Goal: Task Accomplishment & Management: Complete application form

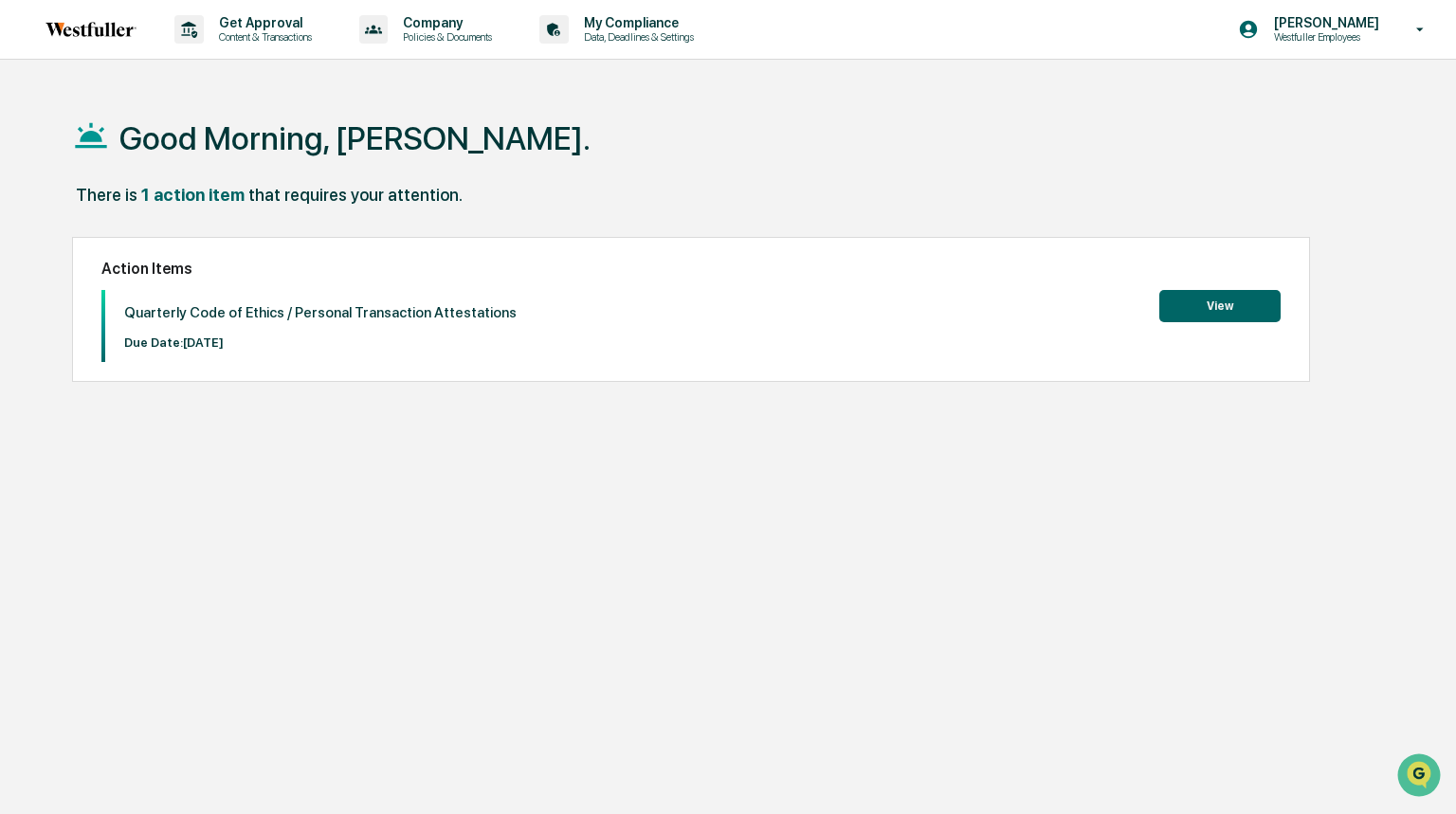
click at [1195, 299] on button "View" at bounding box center [1221, 306] width 121 height 32
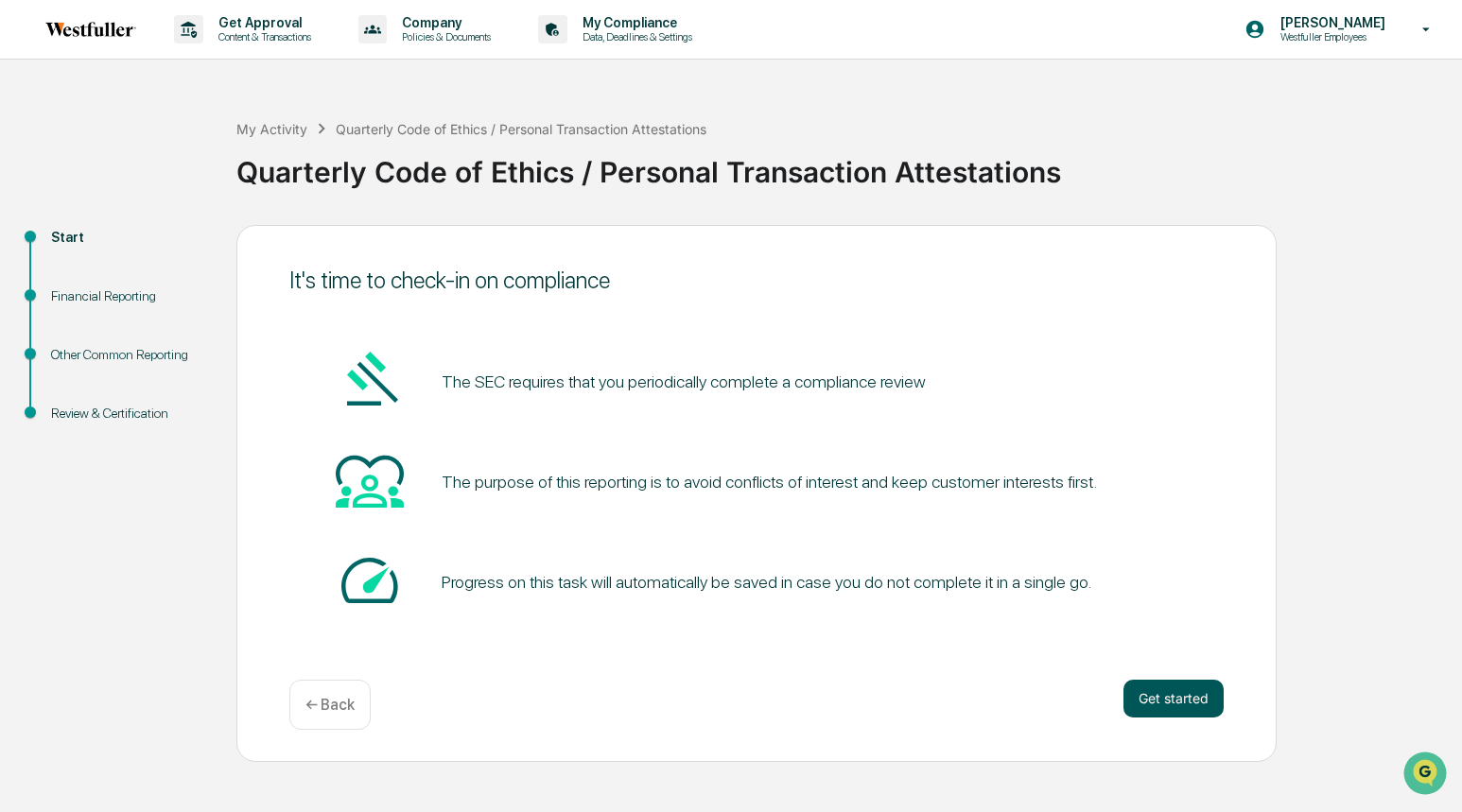
click at [1184, 703] on button "Get started" at bounding box center [1174, 698] width 100 height 38
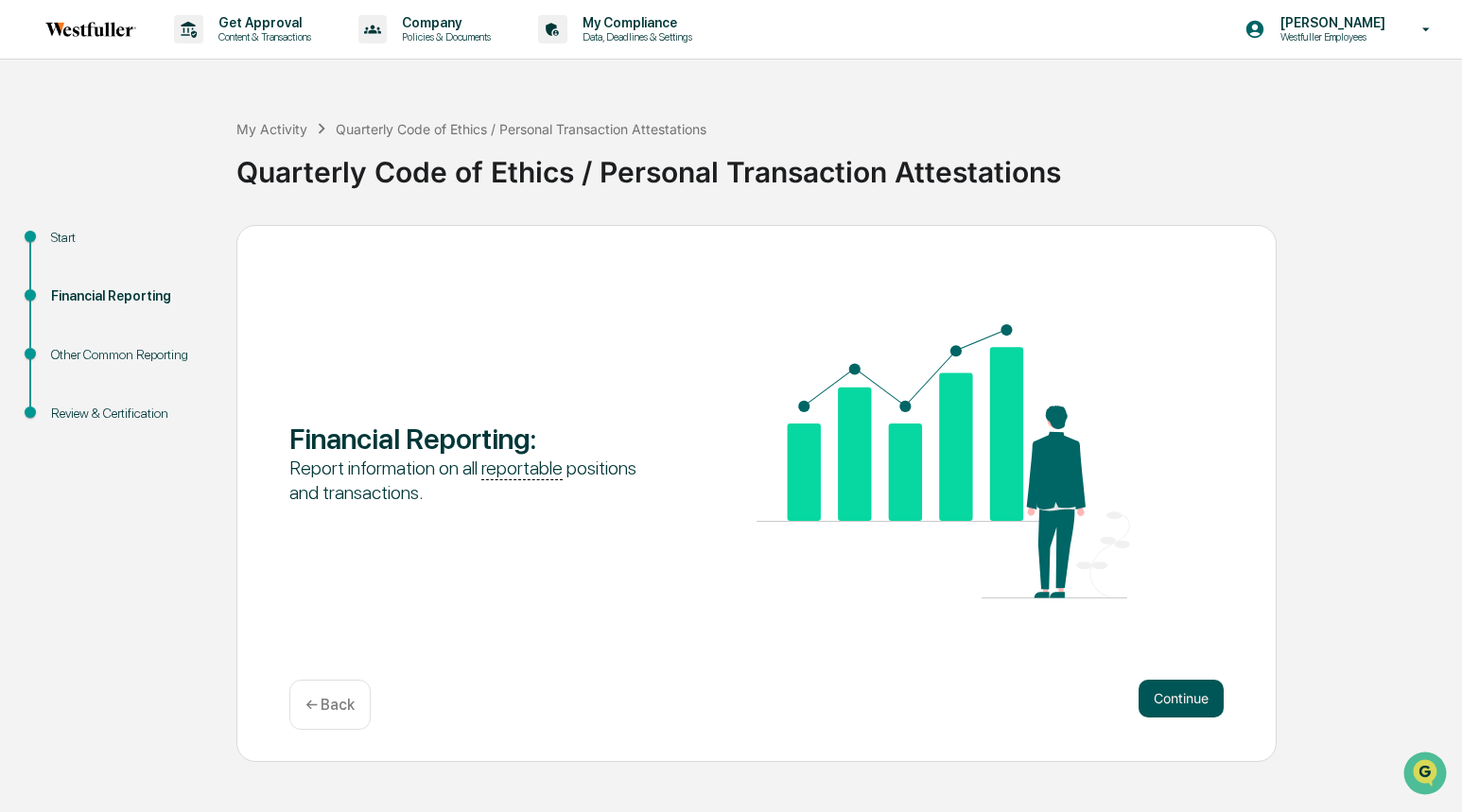
click at [1170, 693] on button "Continue" at bounding box center [1182, 698] width 85 height 38
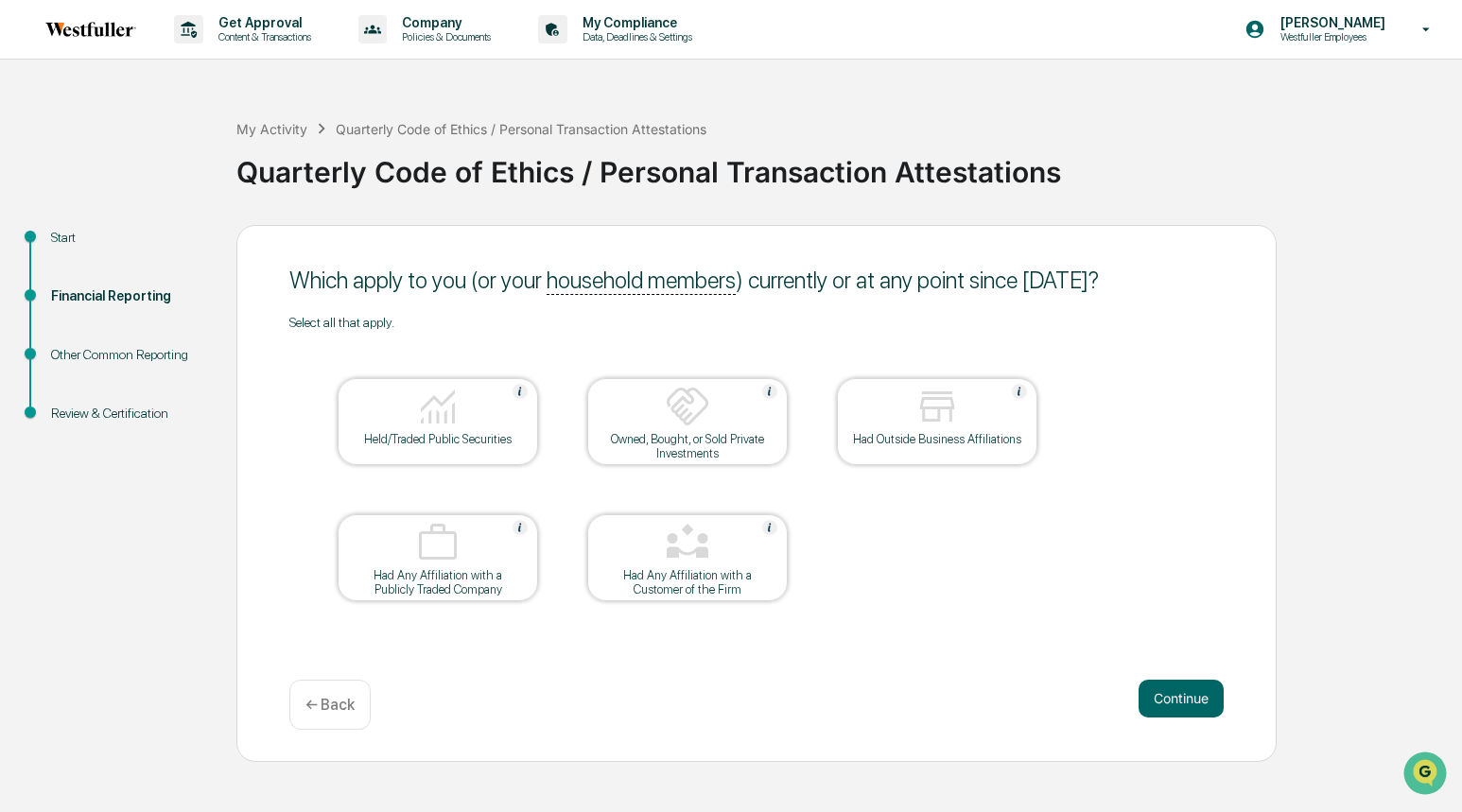
click at [936, 404] on img at bounding box center [937, 407] width 45 height 45
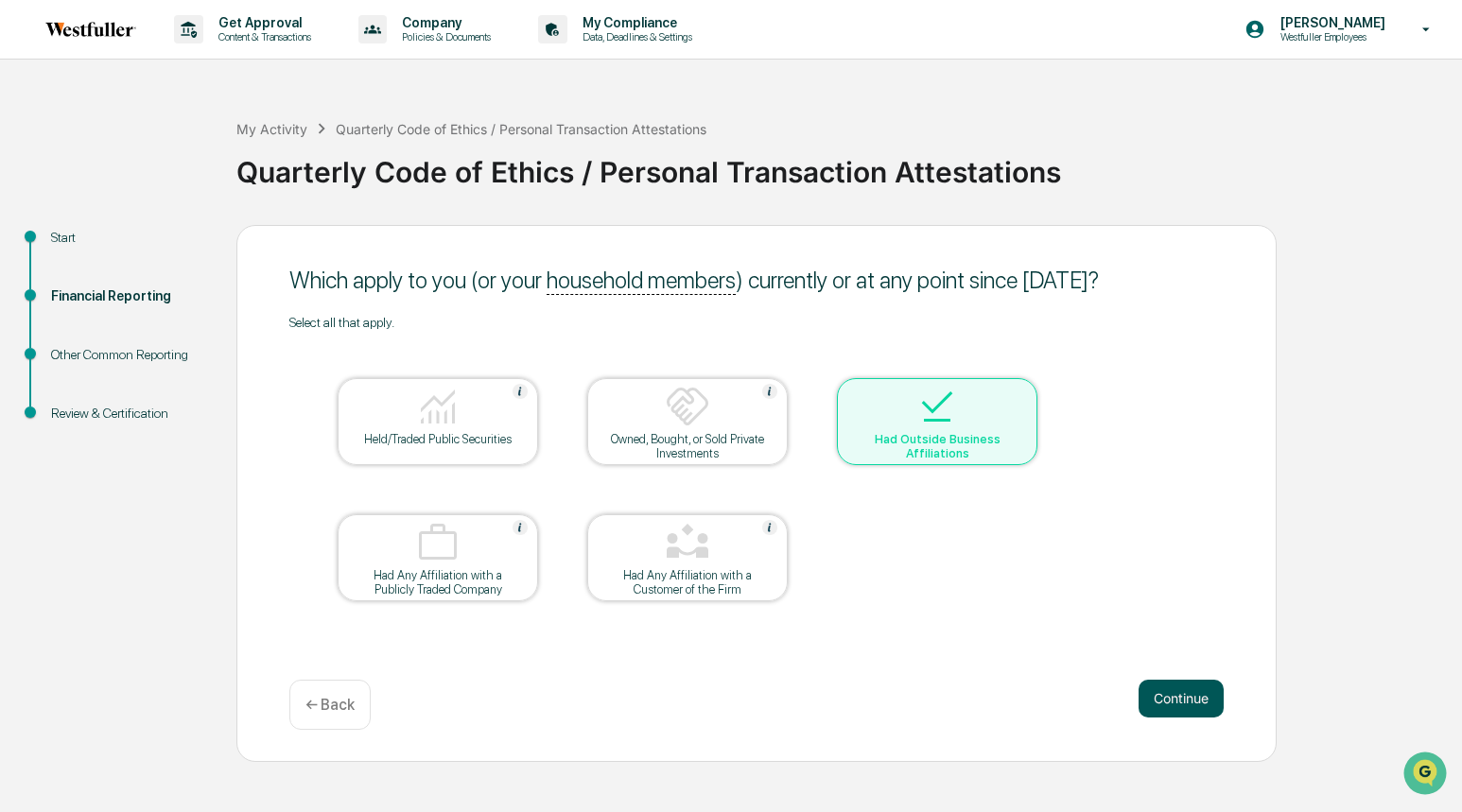
click at [1185, 698] on button "Continue" at bounding box center [1182, 698] width 85 height 38
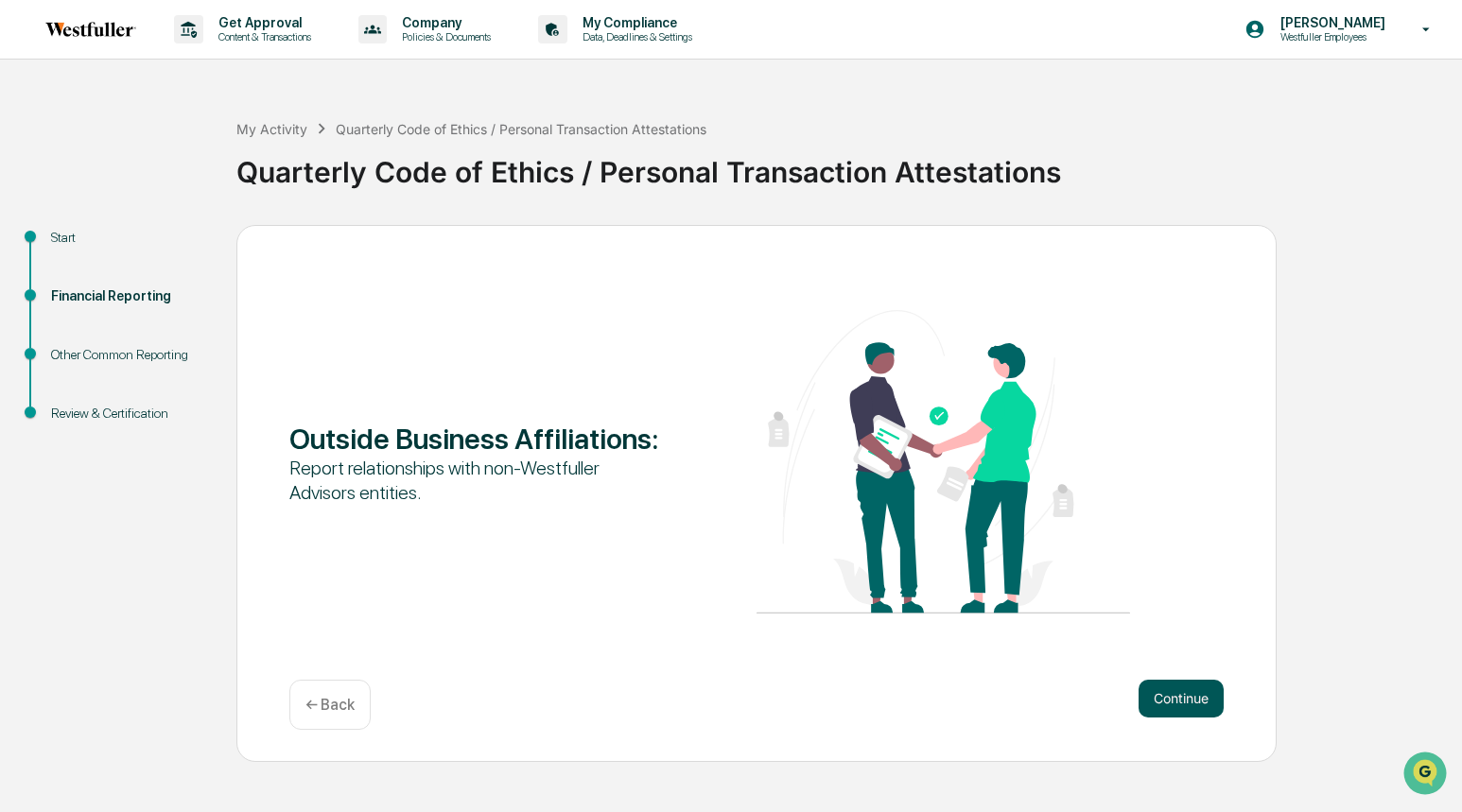
click at [1185, 697] on button "Continue" at bounding box center [1182, 698] width 85 height 38
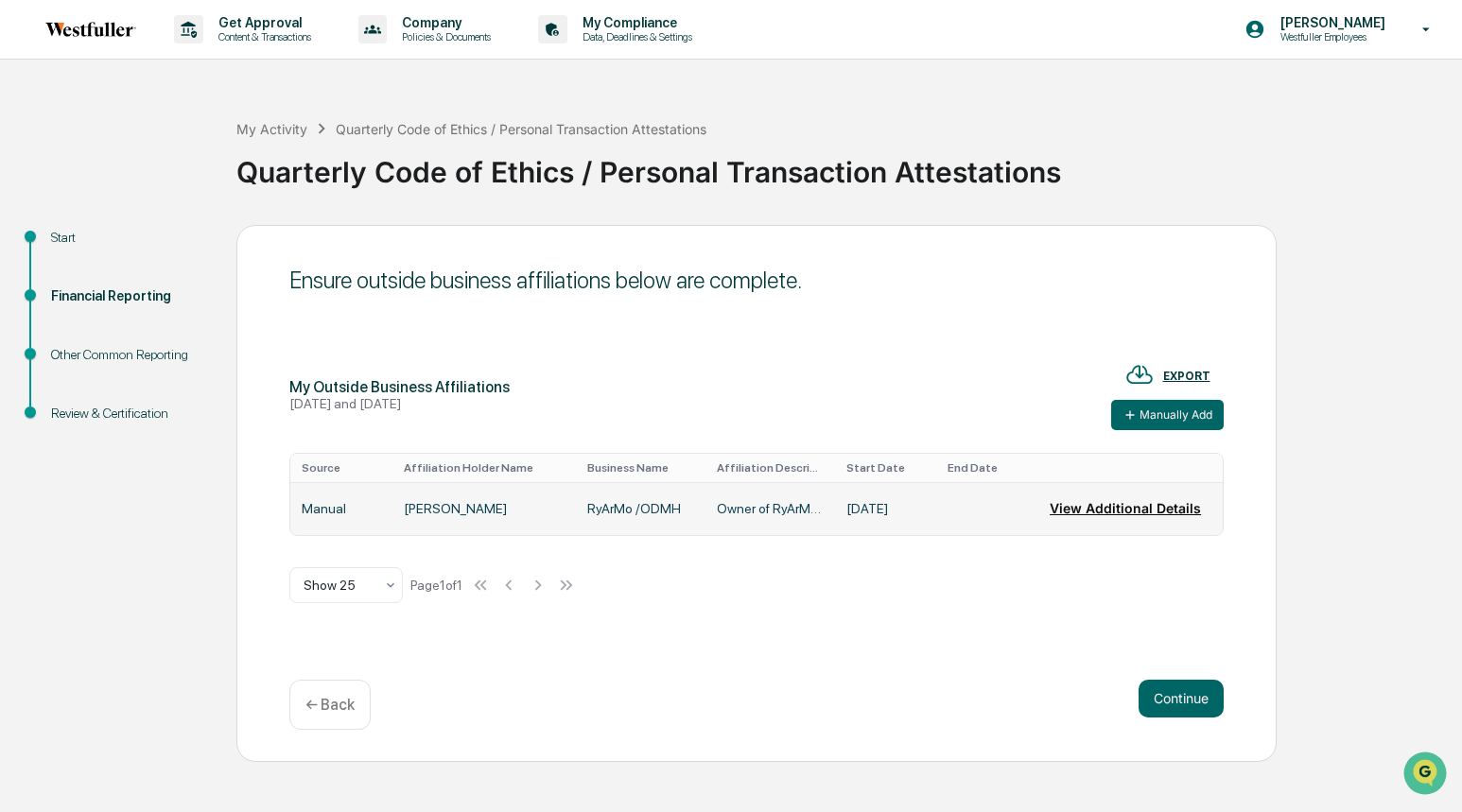
click at [1073, 510] on button "View Additional Details" at bounding box center [1126, 508] width 152 height 38
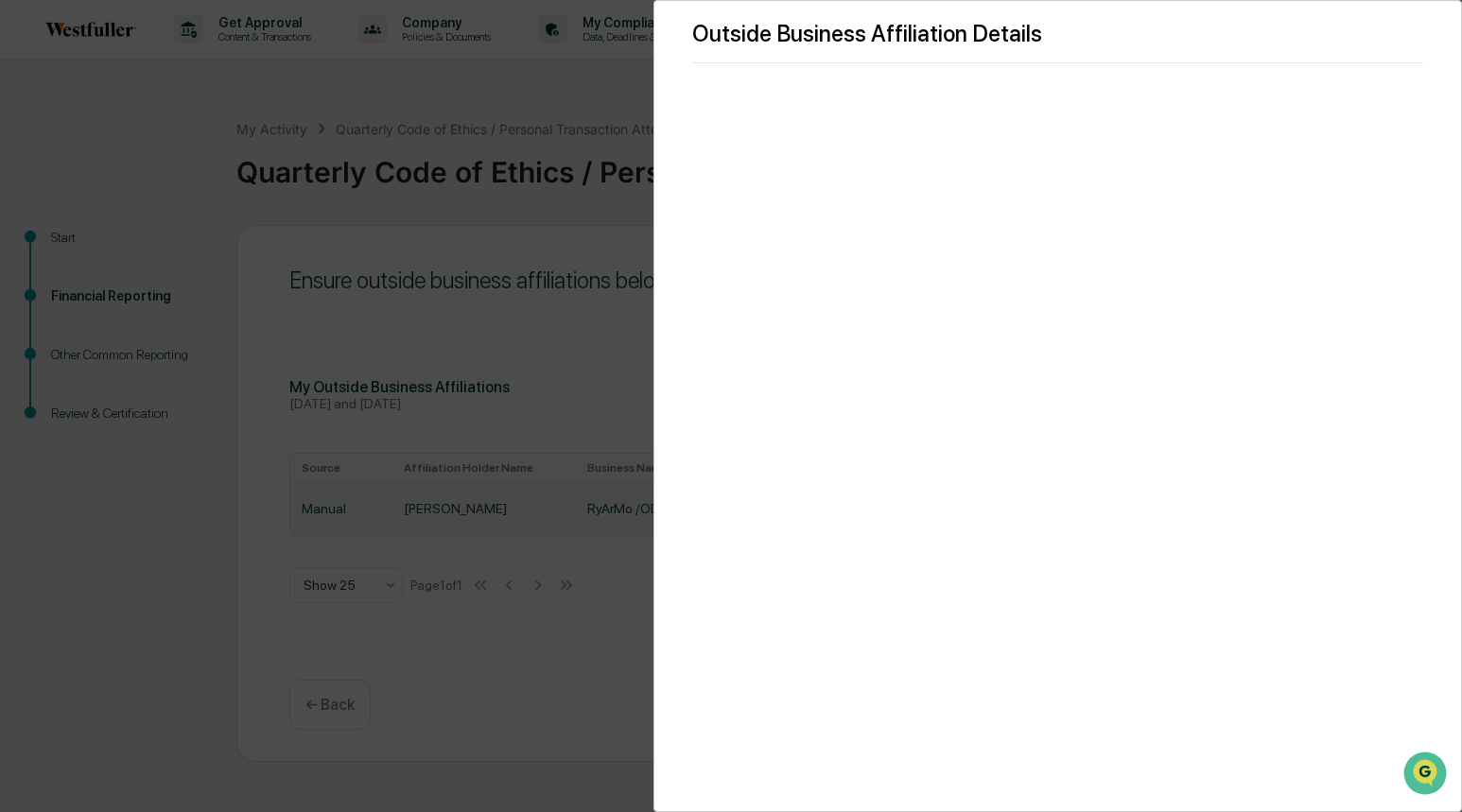
click at [553, 709] on div "Outside Business Affiliation Details" at bounding box center [731, 406] width 1462 height 812
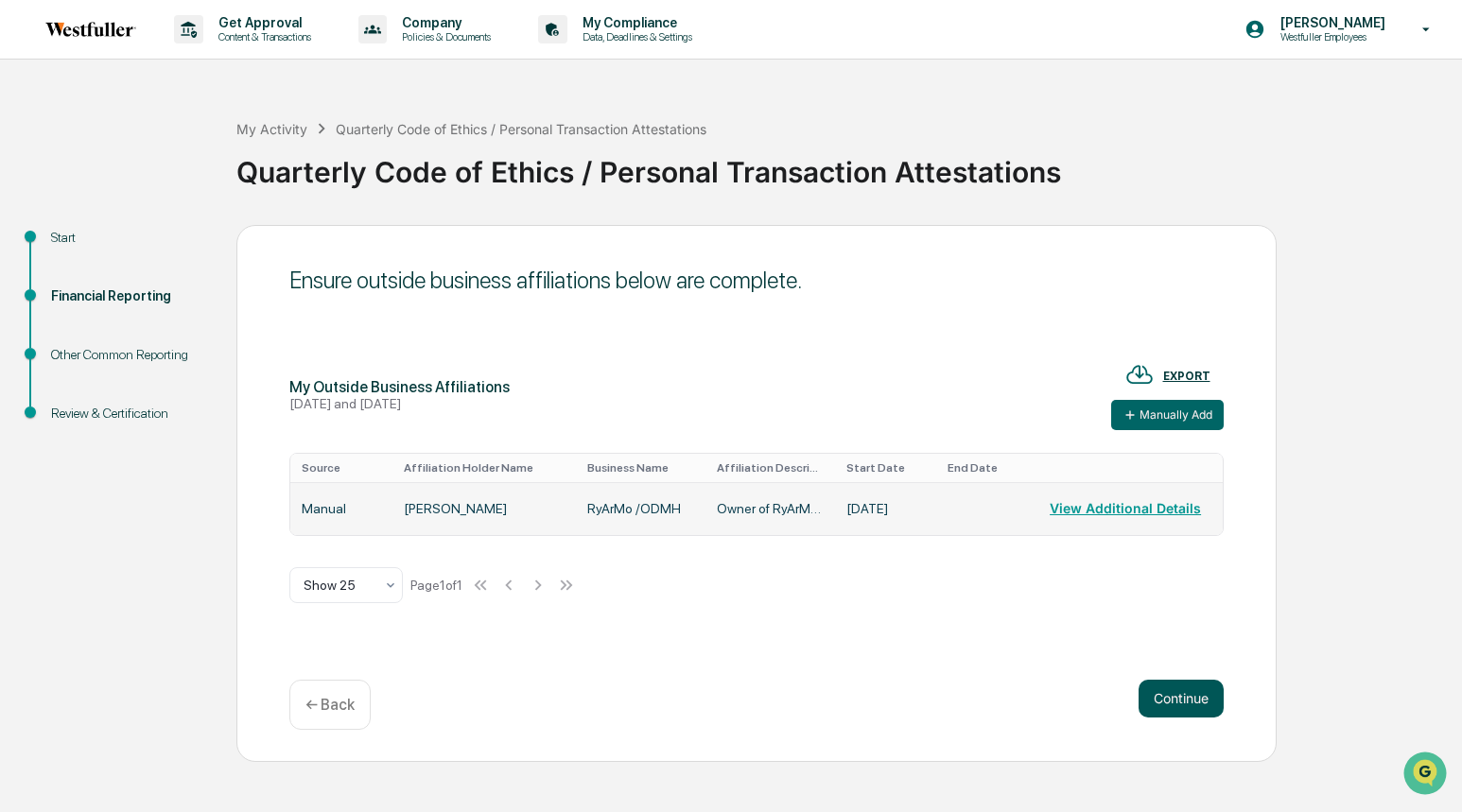
click at [1196, 702] on button "Continue" at bounding box center [1182, 698] width 85 height 38
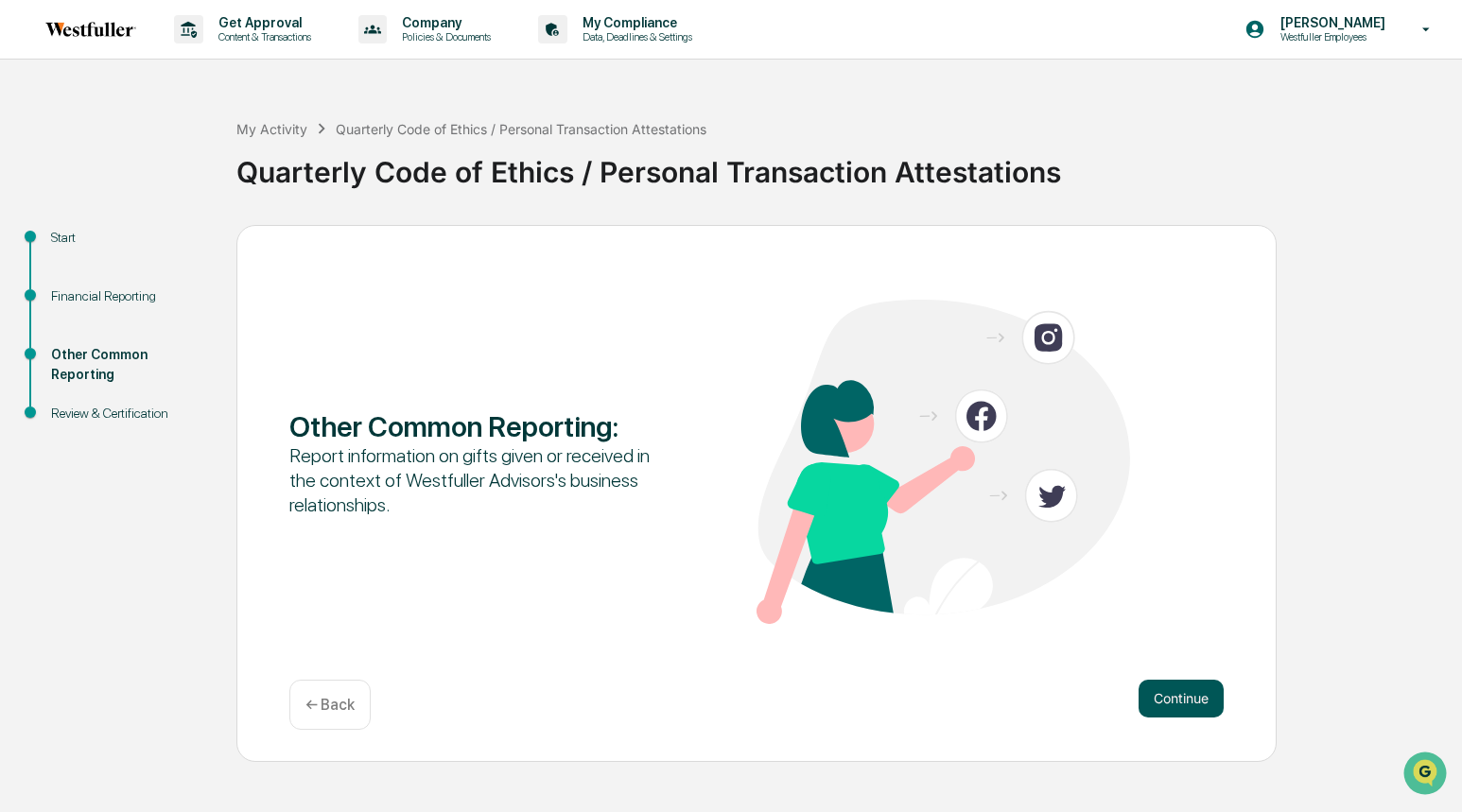
click at [1203, 701] on button "Continue" at bounding box center [1182, 698] width 85 height 38
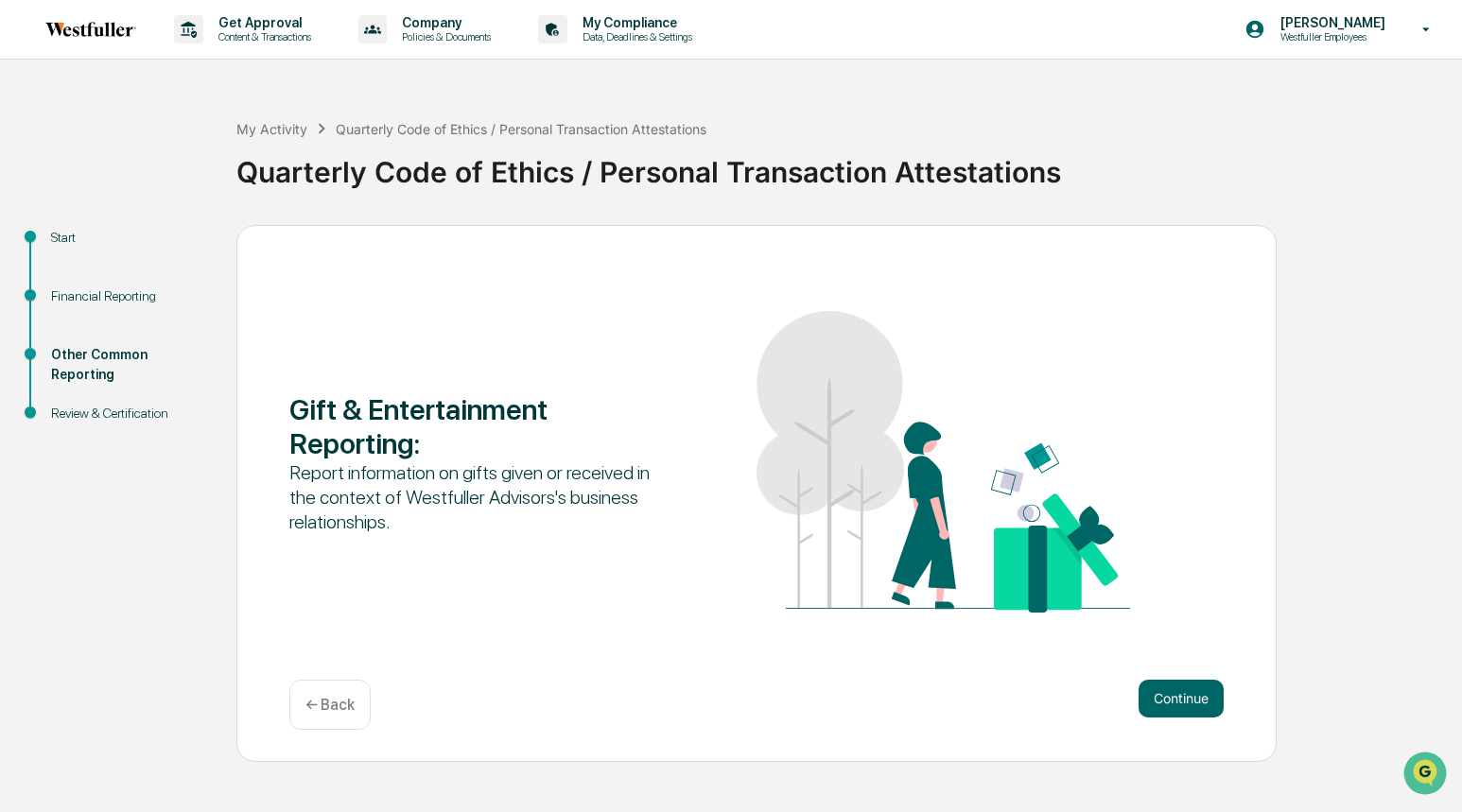
click at [1193, 700] on button "Continue" at bounding box center [1182, 698] width 85 height 38
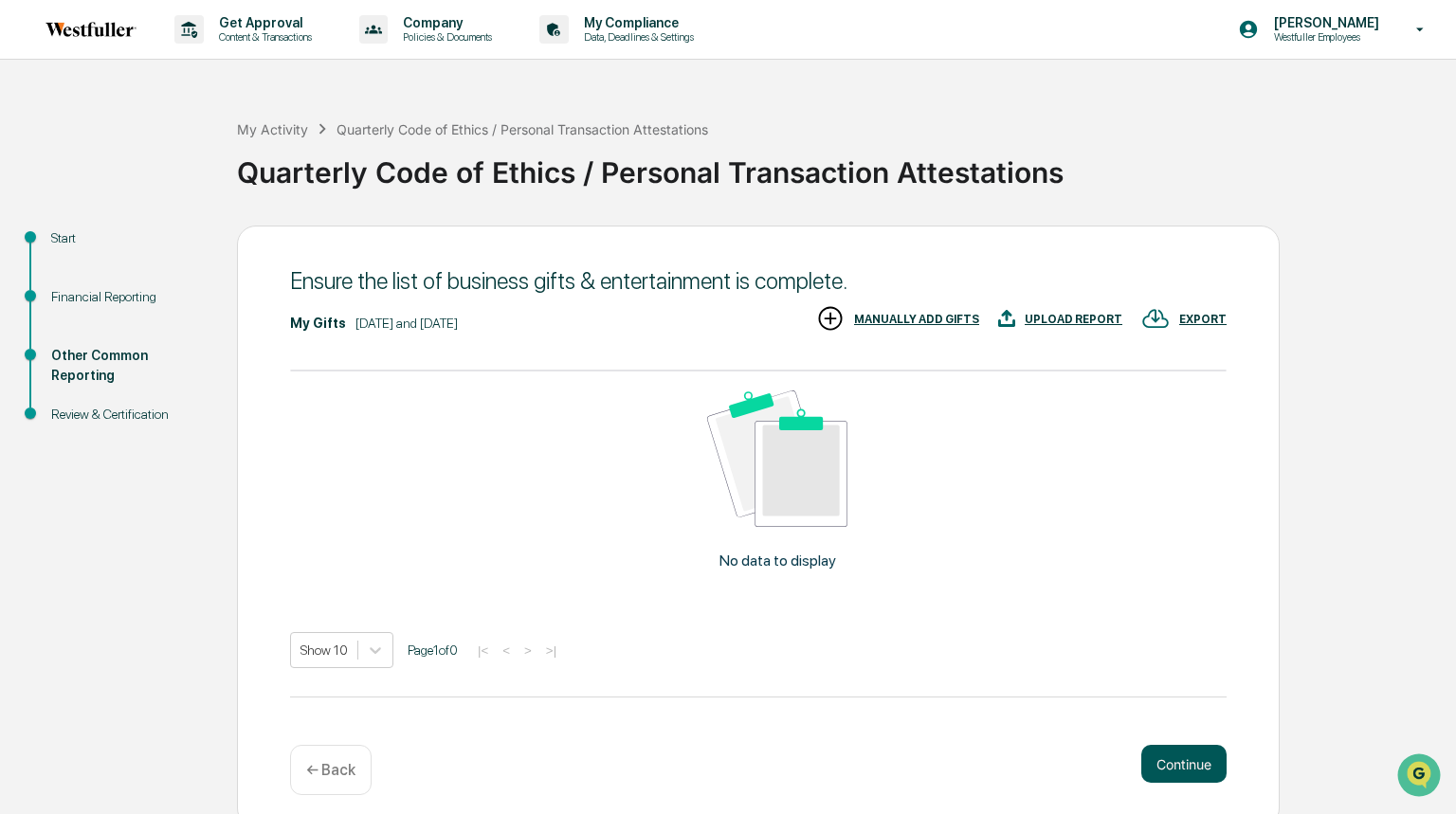
click at [1180, 771] on button "Continue" at bounding box center [1185, 764] width 85 height 38
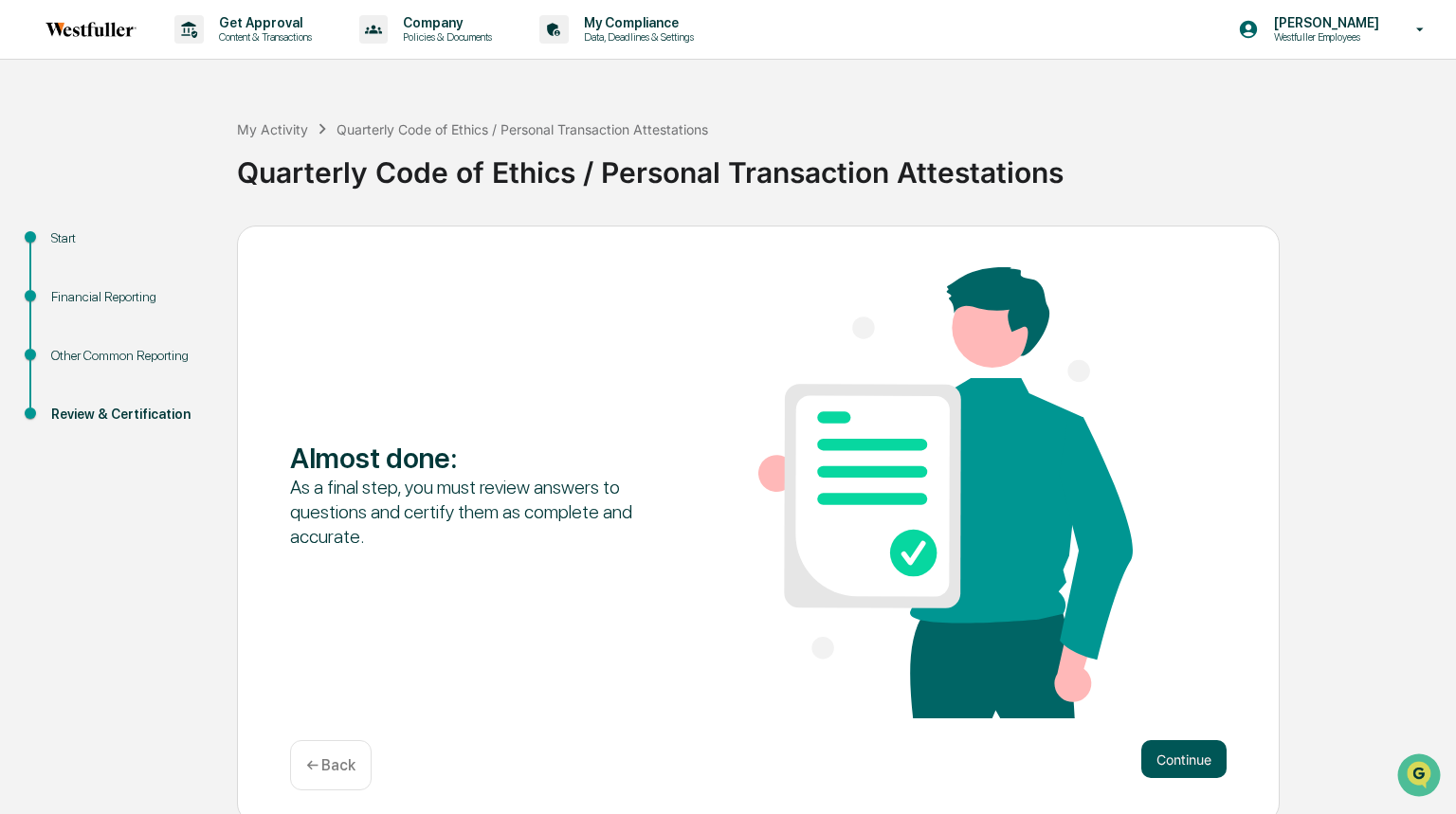
click at [1185, 763] on button "Continue" at bounding box center [1185, 759] width 85 height 38
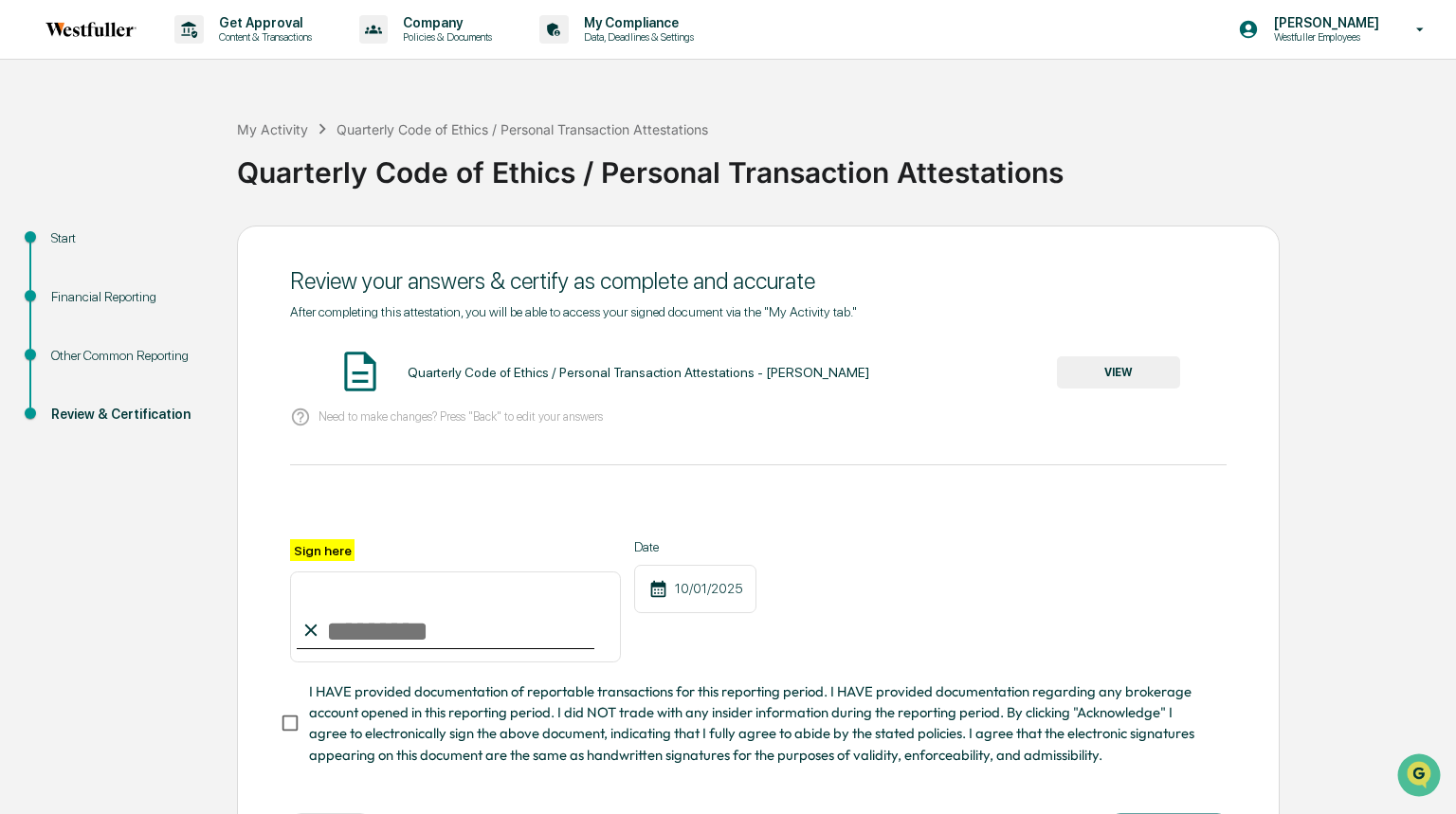
click at [1127, 362] on button "VIEW" at bounding box center [1119, 373] width 123 height 32
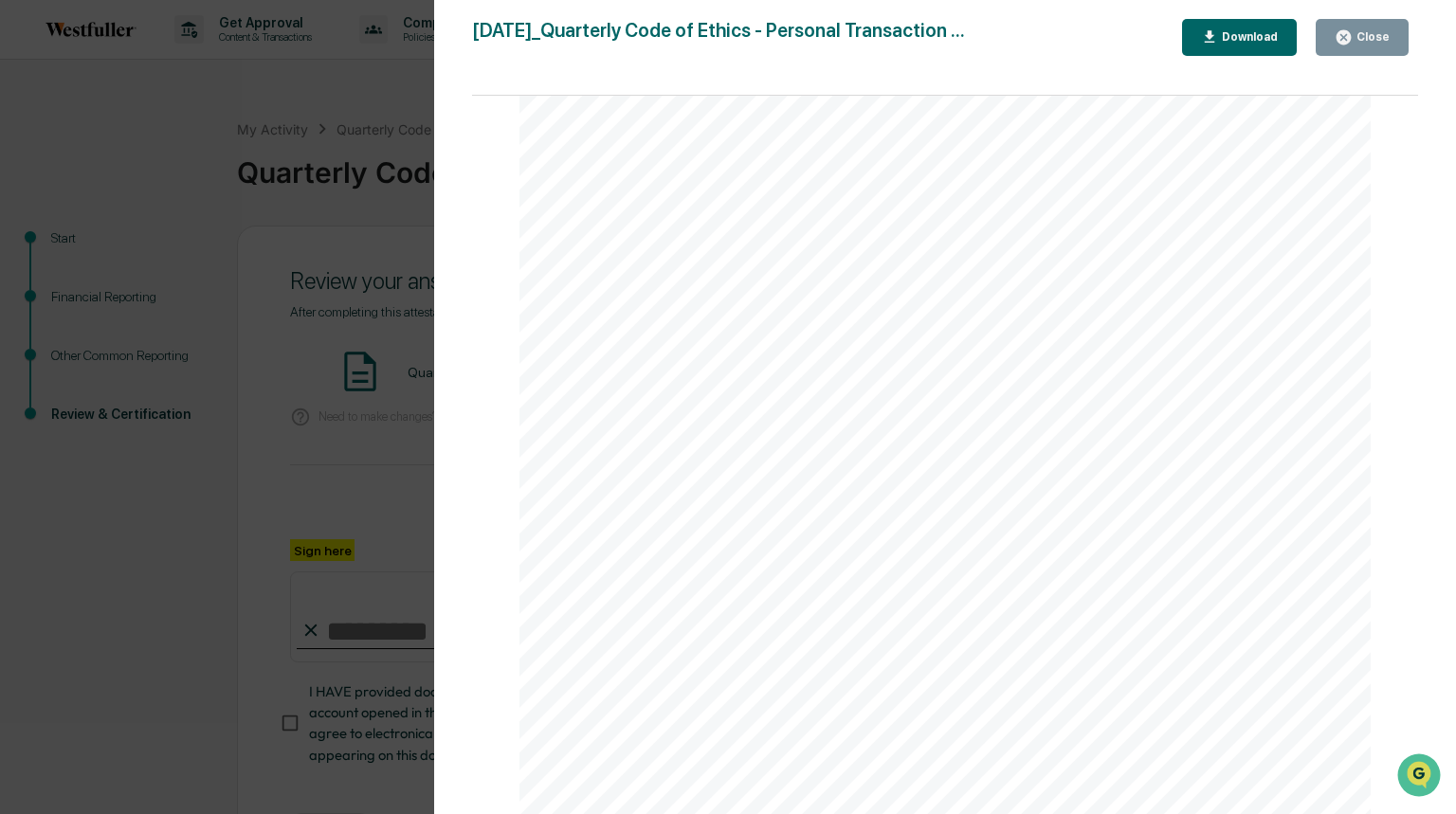
scroll to position [4327, 0]
click at [1353, 43] on icon "button" at bounding box center [1344, 37] width 18 height 18
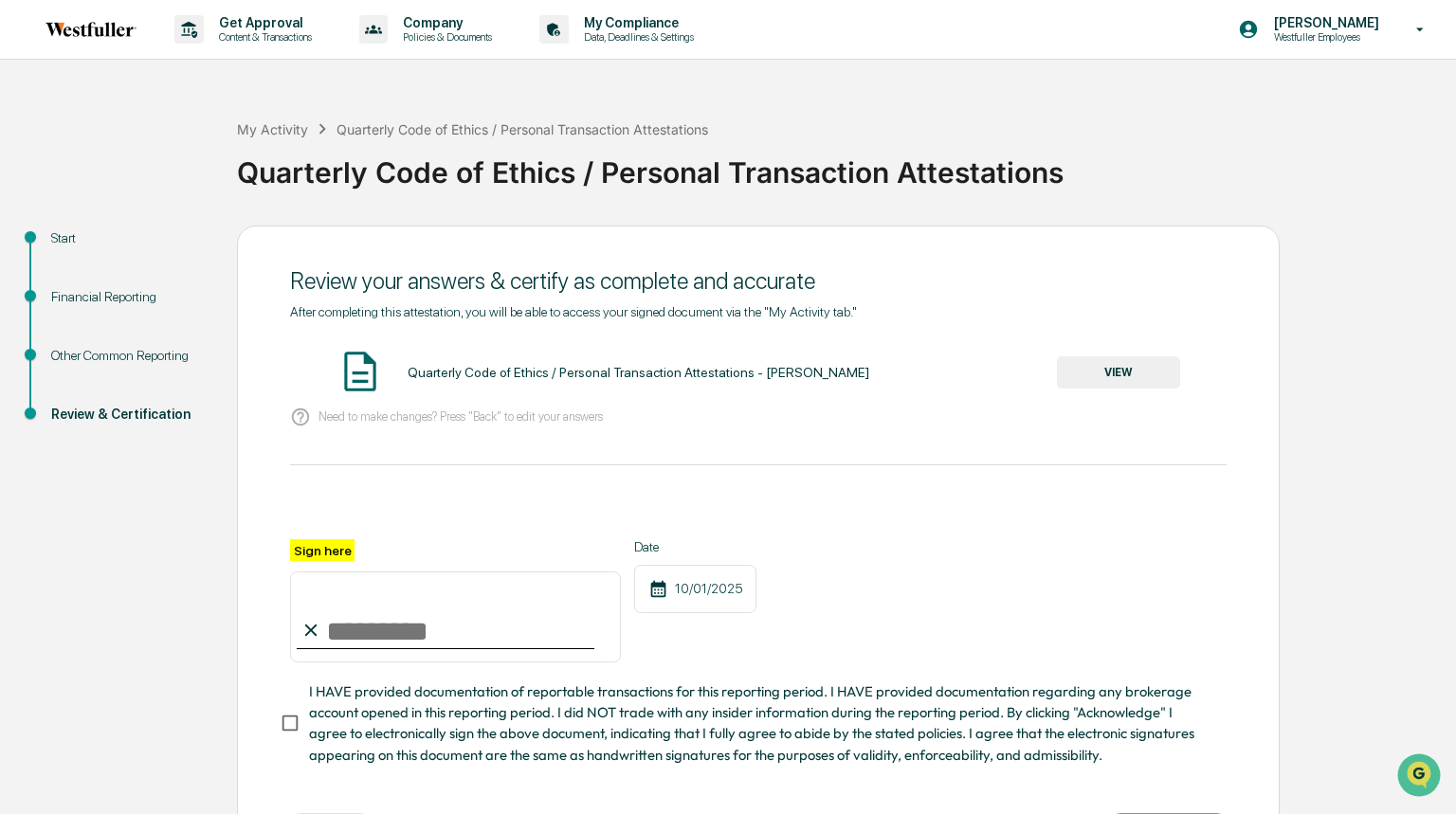
click at [402, 635] on input "Sign here" at bounding box center [456, 617] width 331 height 91
type input "**********"
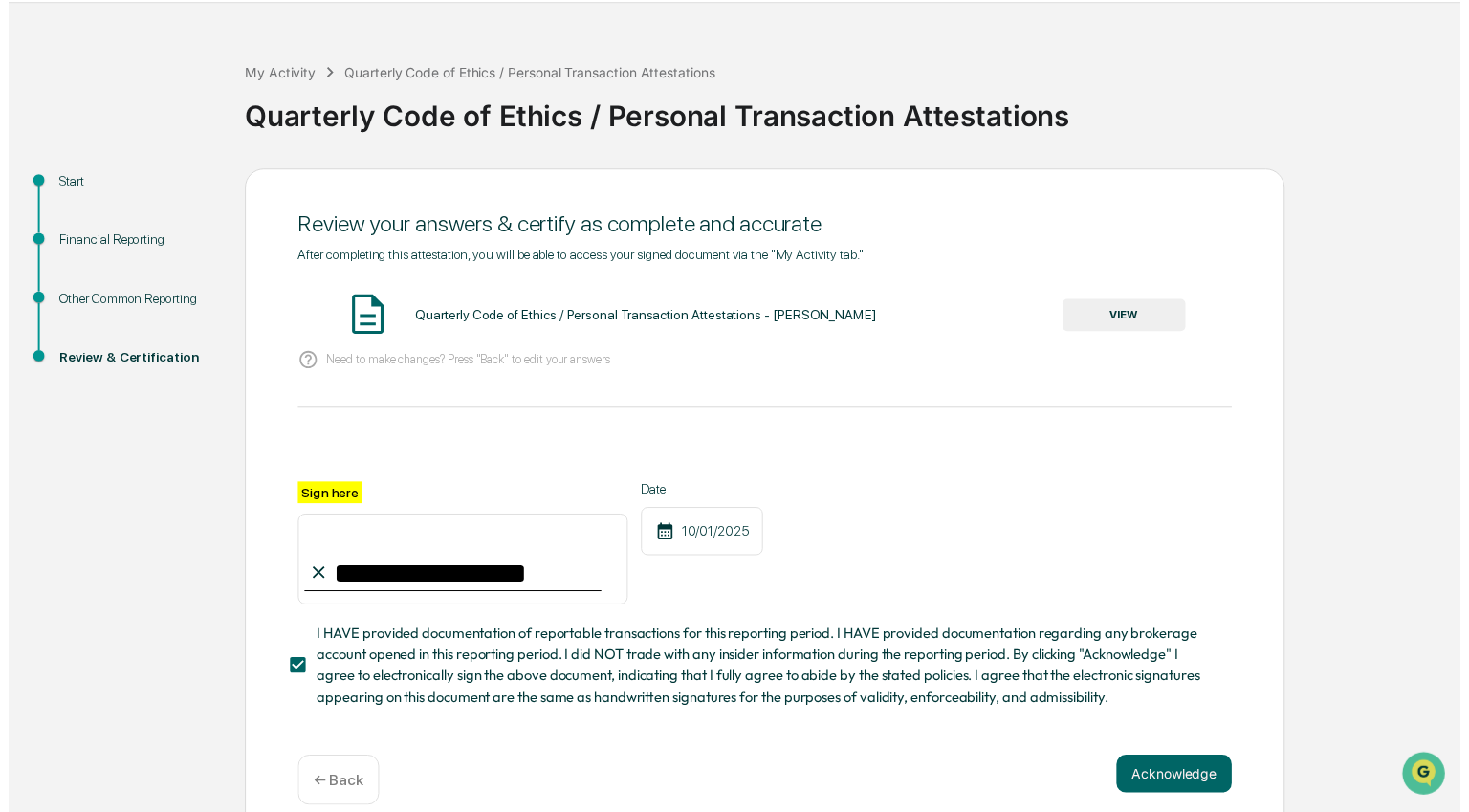
scroll to position [88, 0]
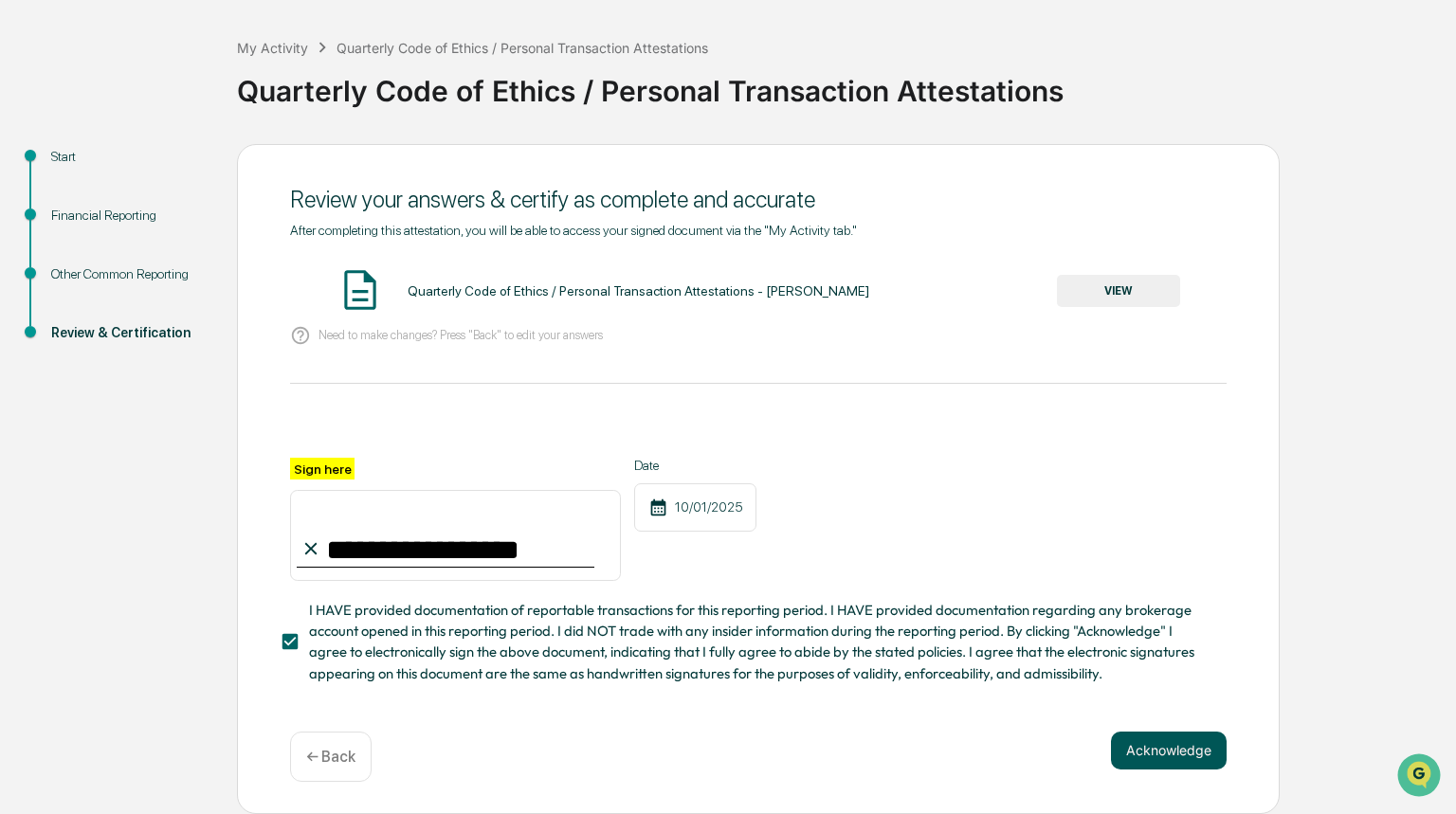
click at [1148, 752] on button "Acknowledge" at bounding box center [1169, 750] width 116 height 38
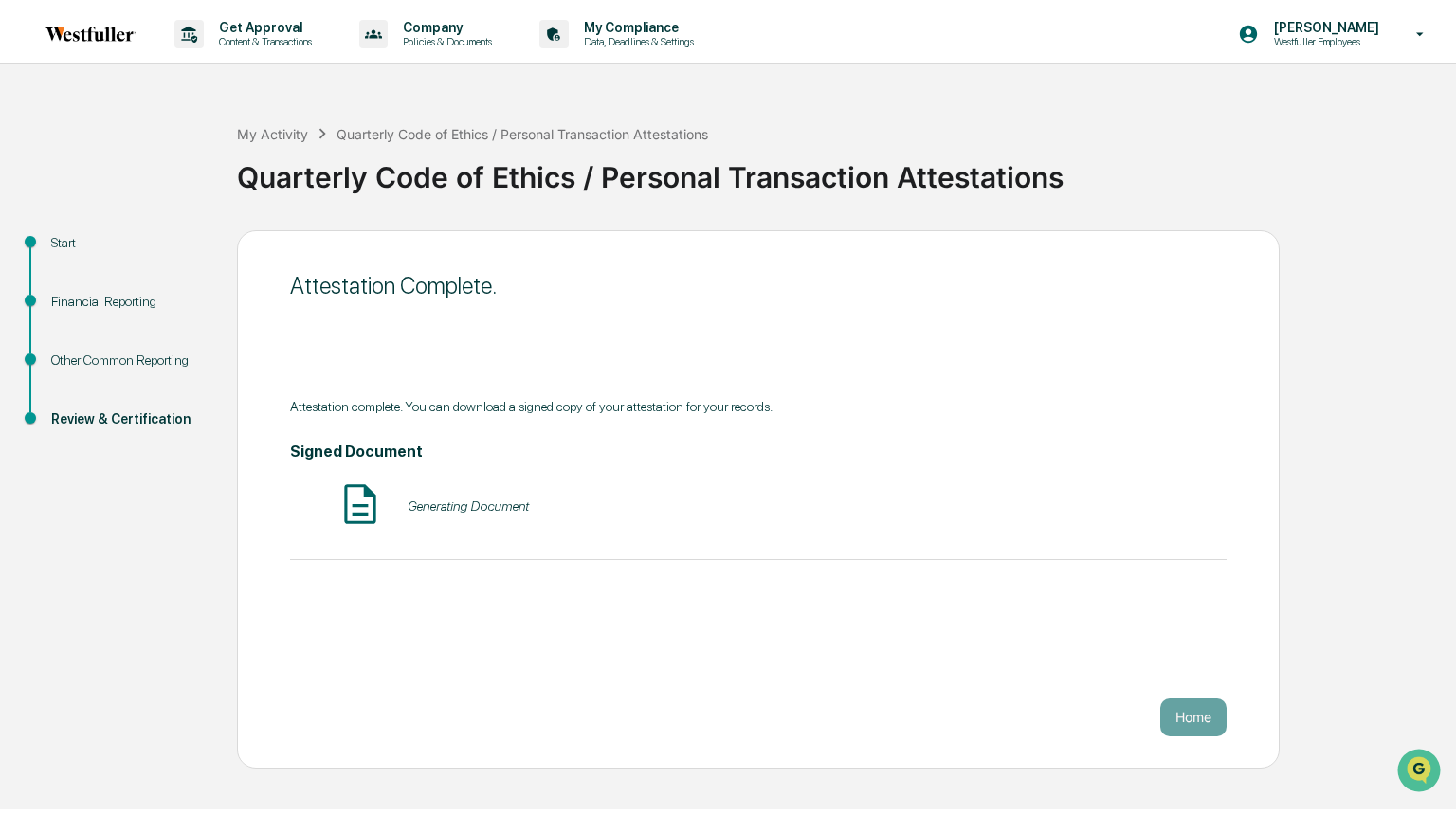
scroll to position [0, 0]
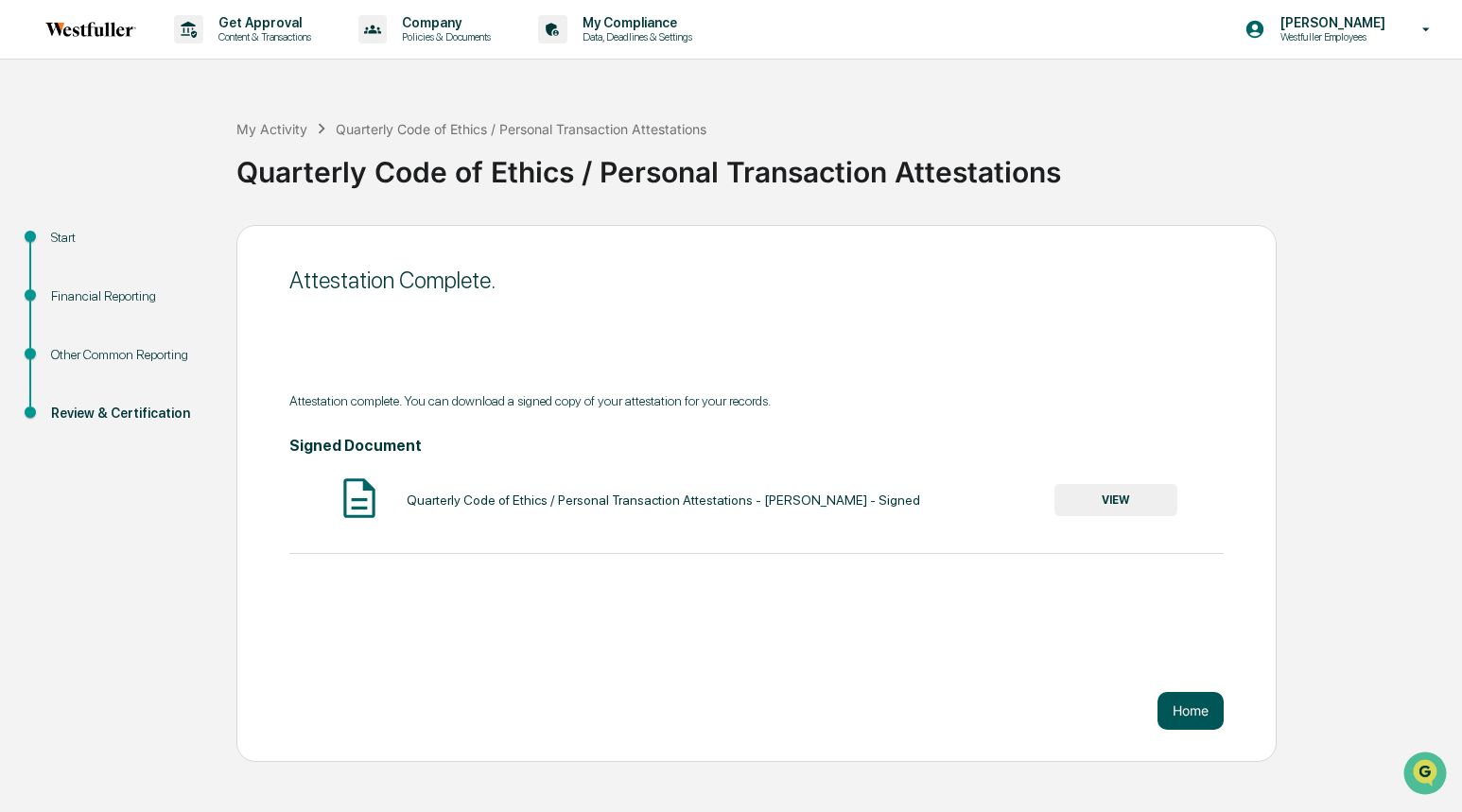
click at [1185, 704] on button "Home" at bounding box center [1191, 711] width 66 height 38
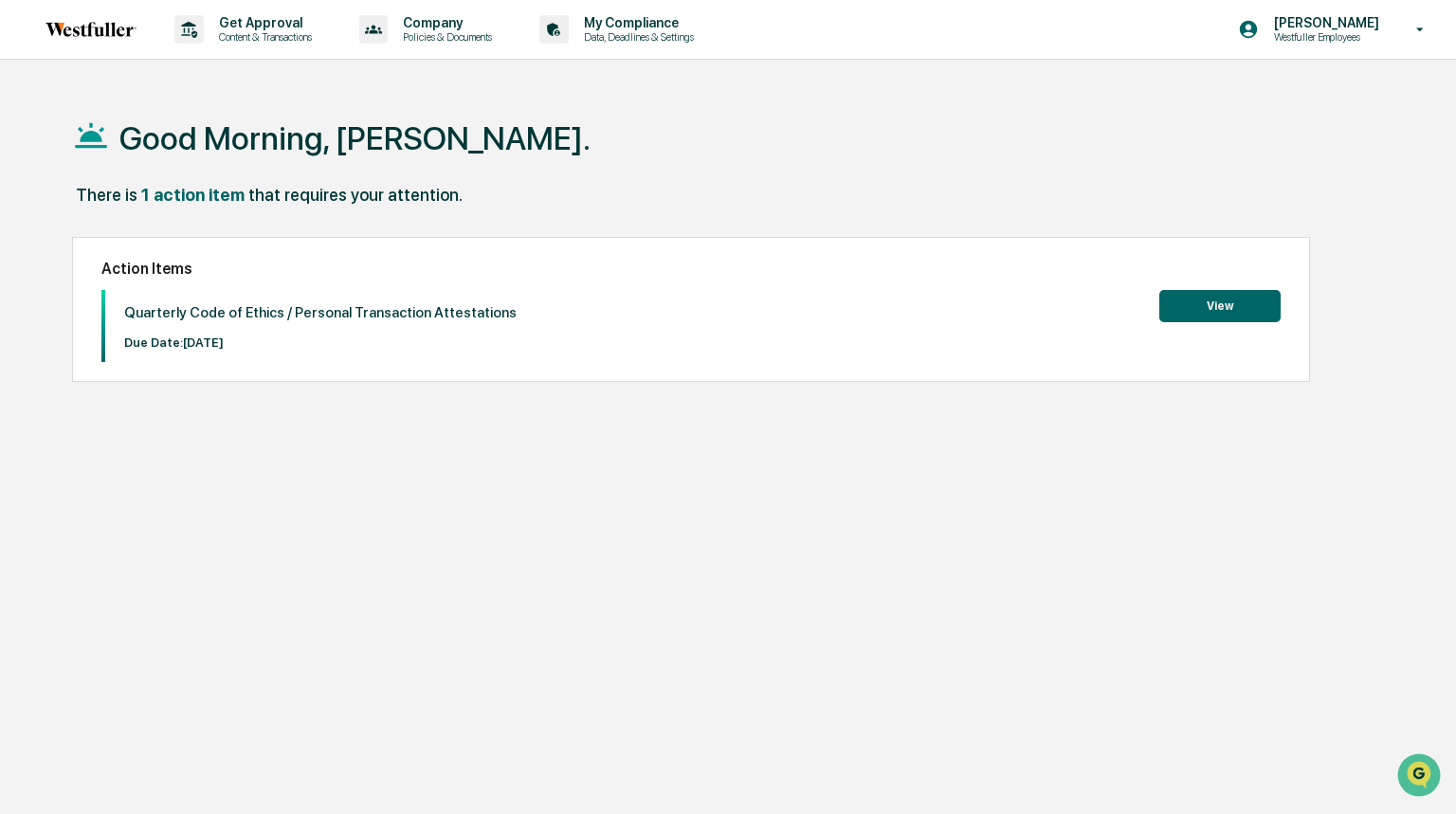
click at [1230, 299] on button "View" at bounding box center [1221, 306] width 121 height 32
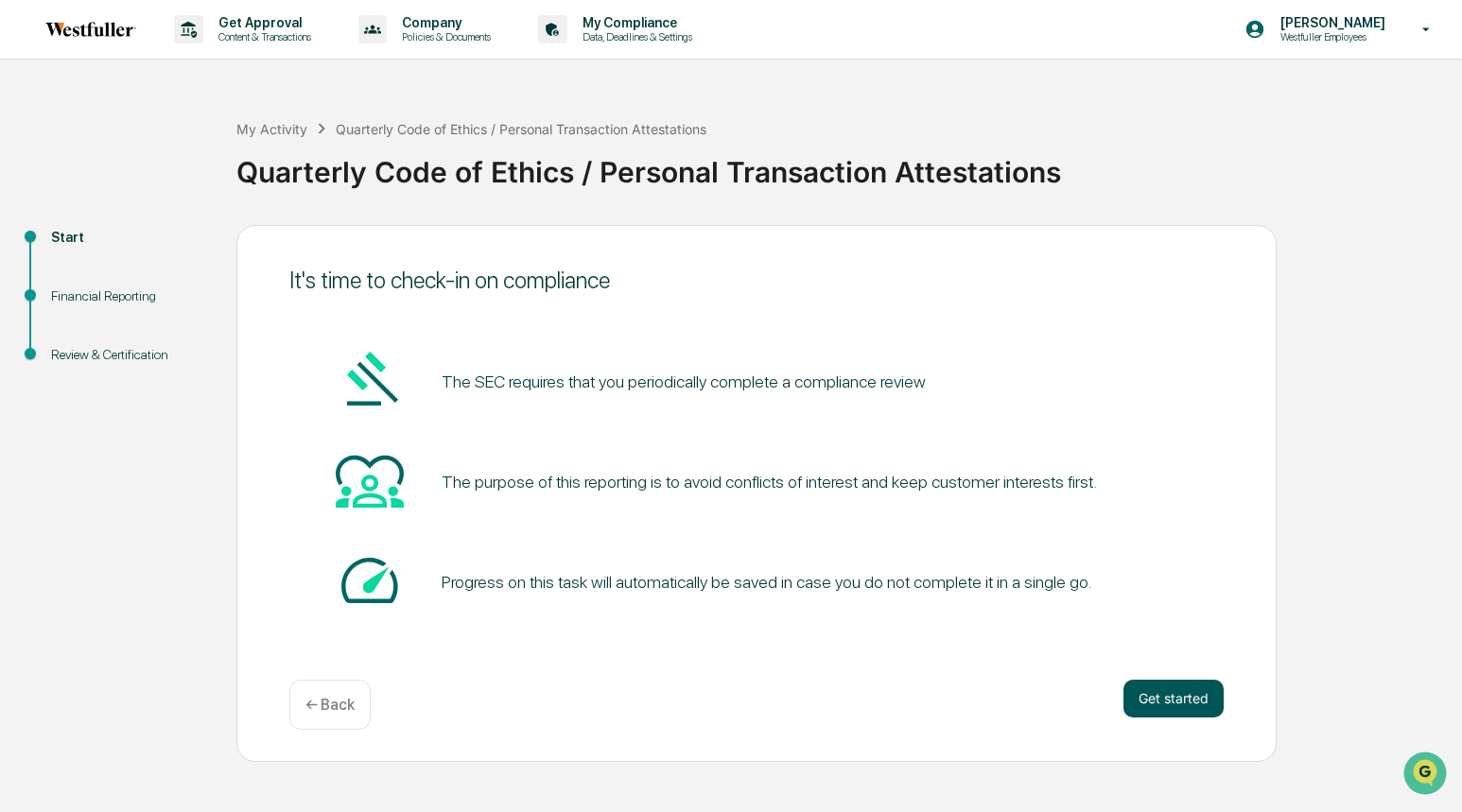
click at [1200, 693] on button "Get started" at bounding box center [1174, 698] width 100 height 38
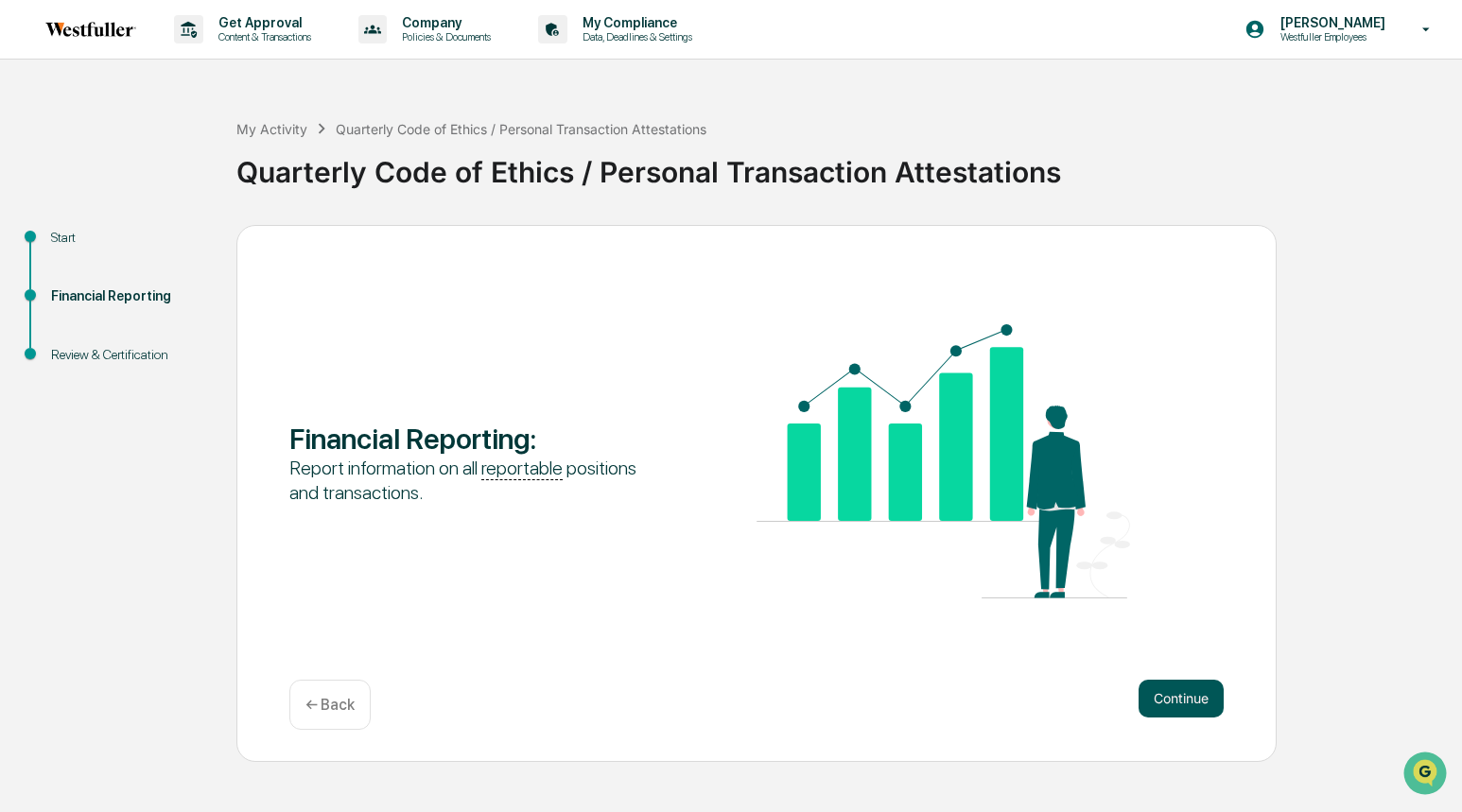
click at [1179, 694] on button "Continue" at bounding box center [1182, 698] width 85 height 38
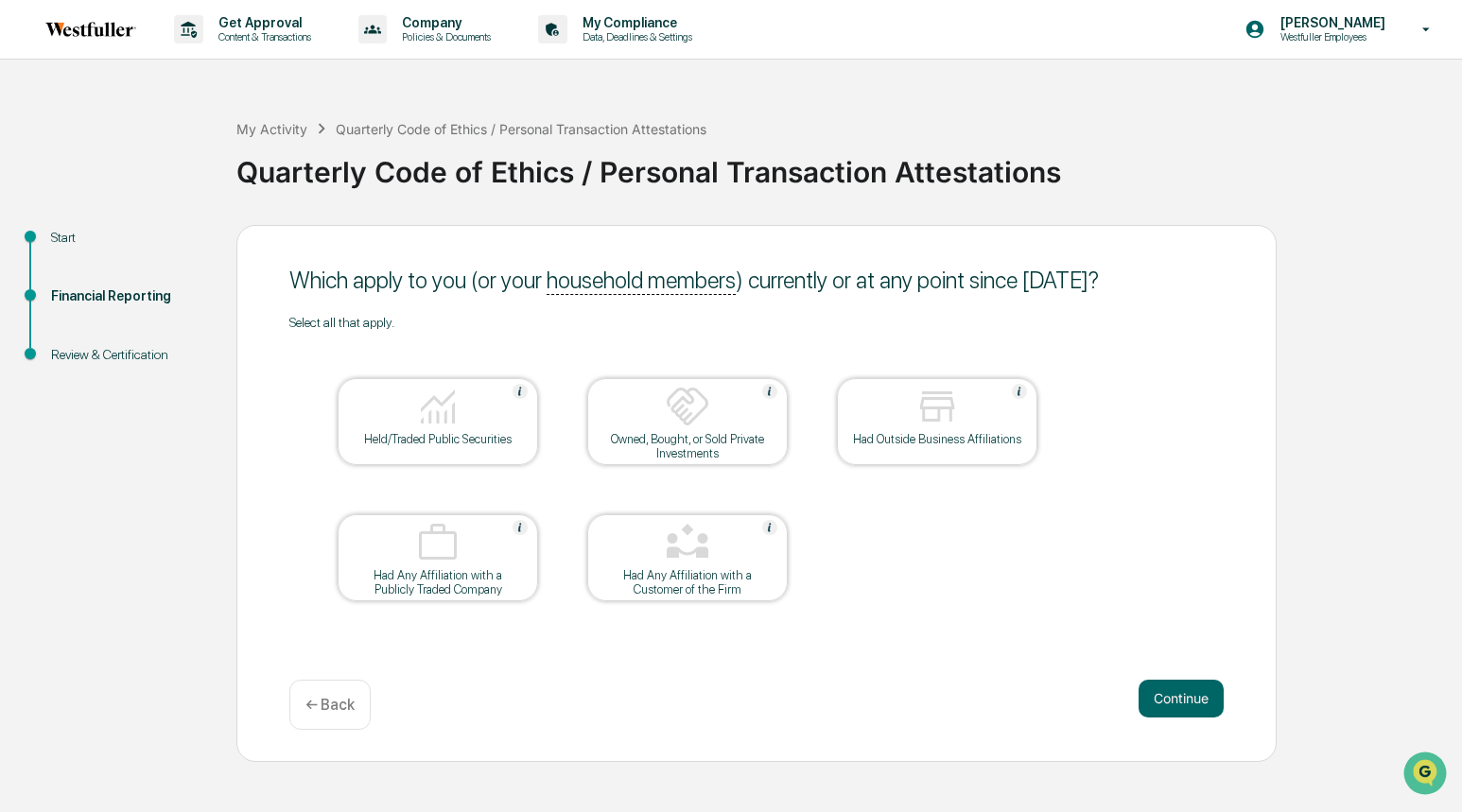
click at [949, 432] on div "Had Outside Business Affiliations" at bounding box center [937, 439] width 170 height 14
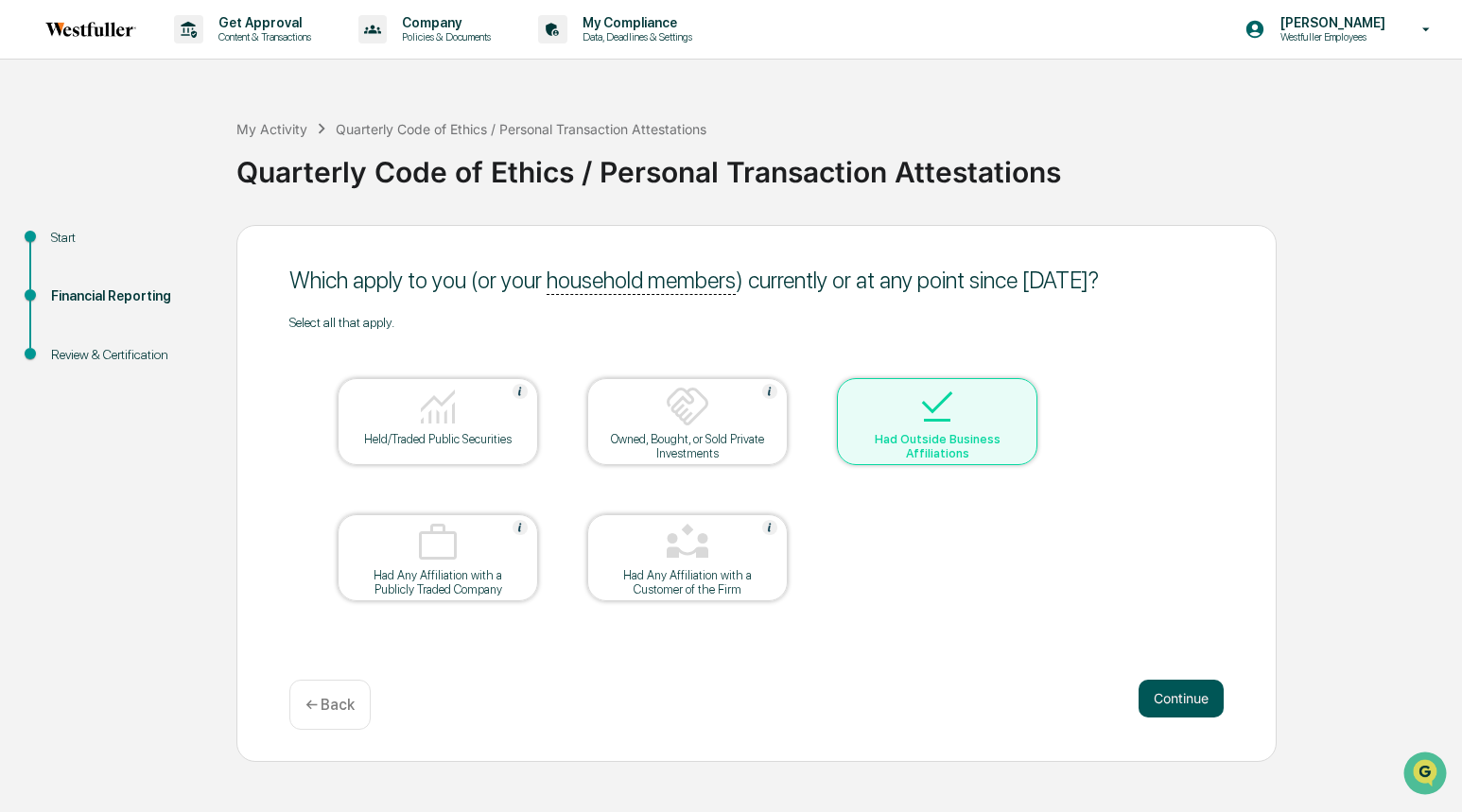
click at [1181, 696] on button "Continue" at bounding box center [1182, 698] width 85 height 38
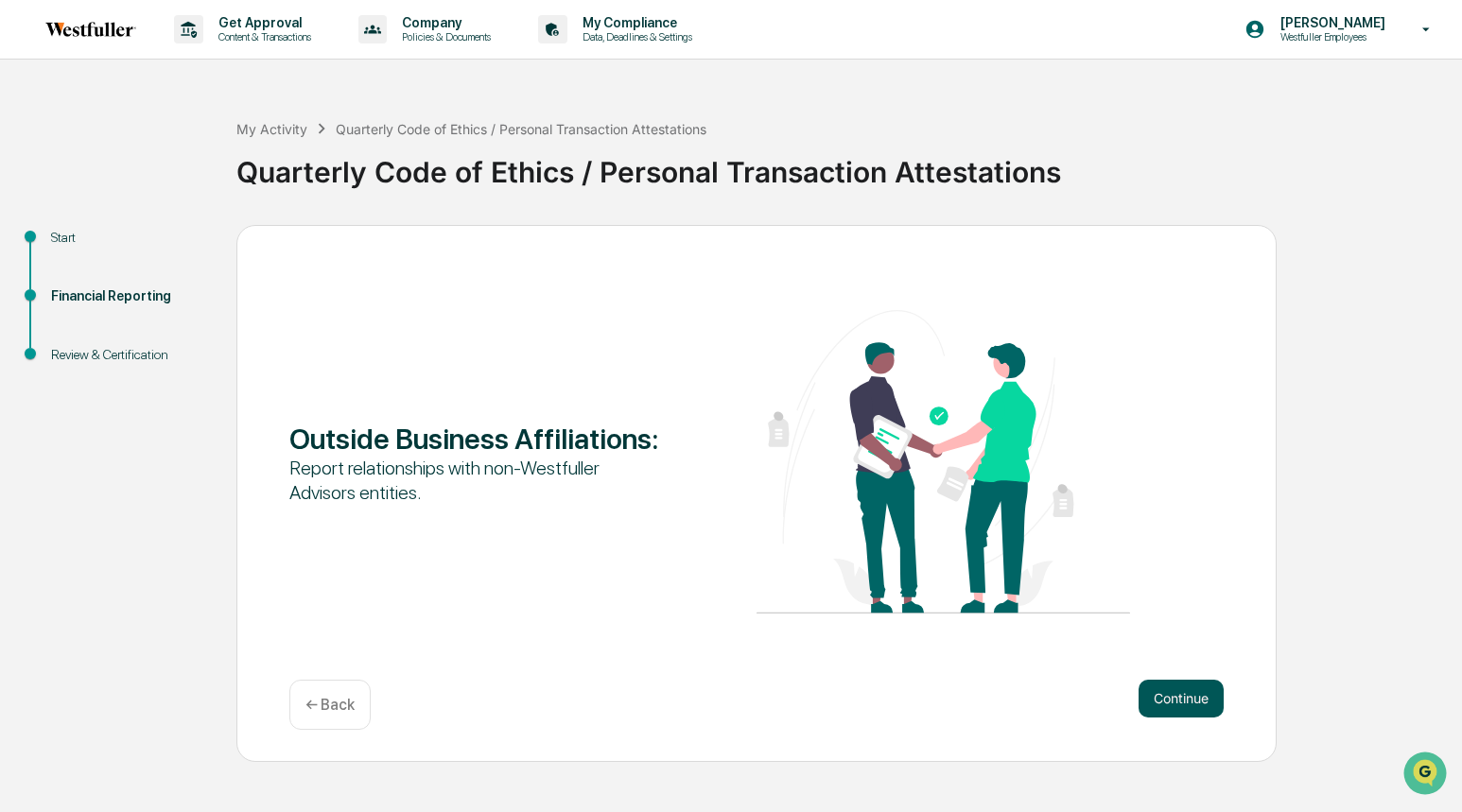
click at [1189, 698] on button "Continue" at bounding box center [1182, 698] width 85 height 38
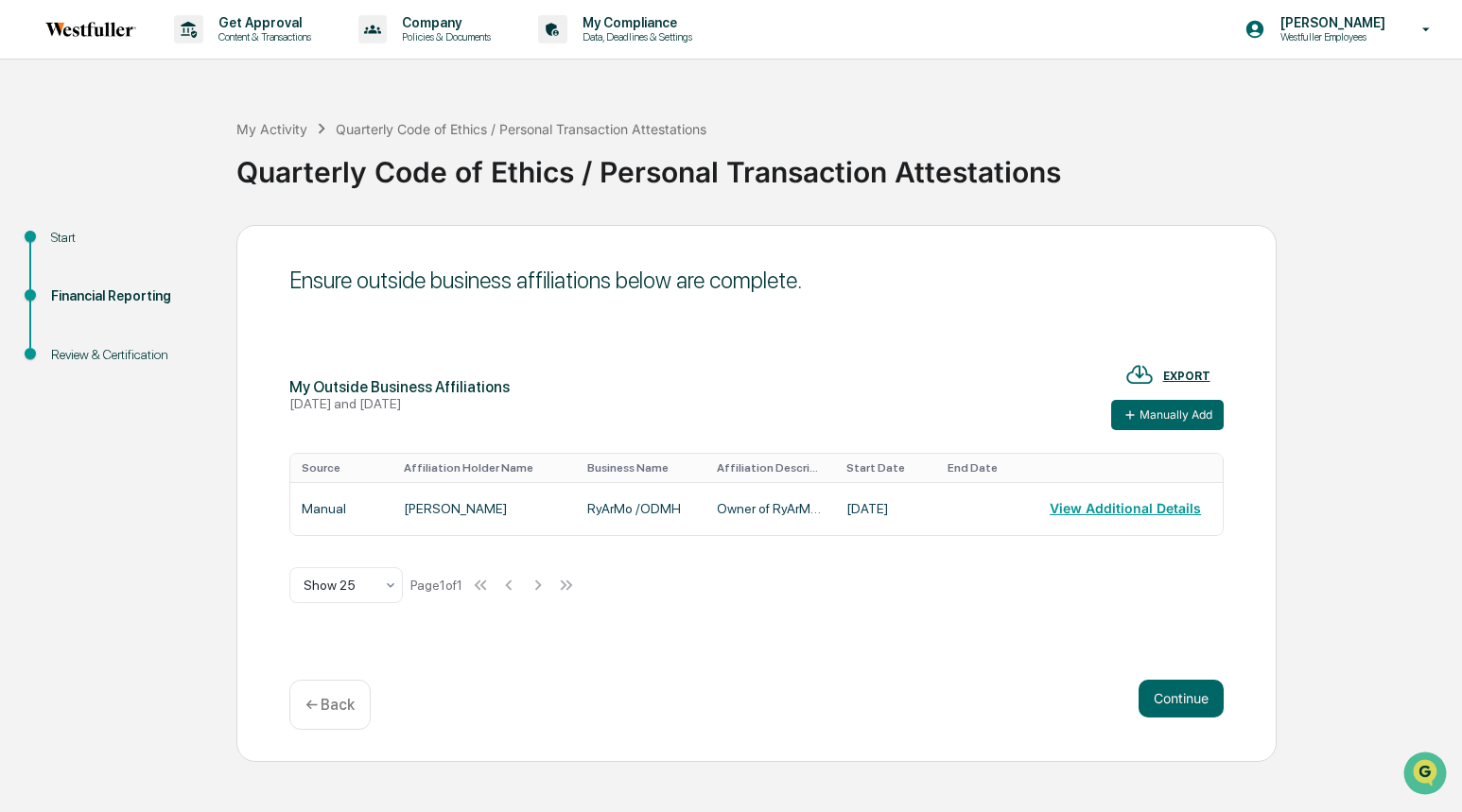
click at [1167, 730] on div "Ensure outside business affiliations below are complete. My Outside Business Af…" at bounding box center [757, 493] width 1041 height 537
click at [1176, 707] on button "Continue" at bounding box center [1182, 698] width 85 height 38
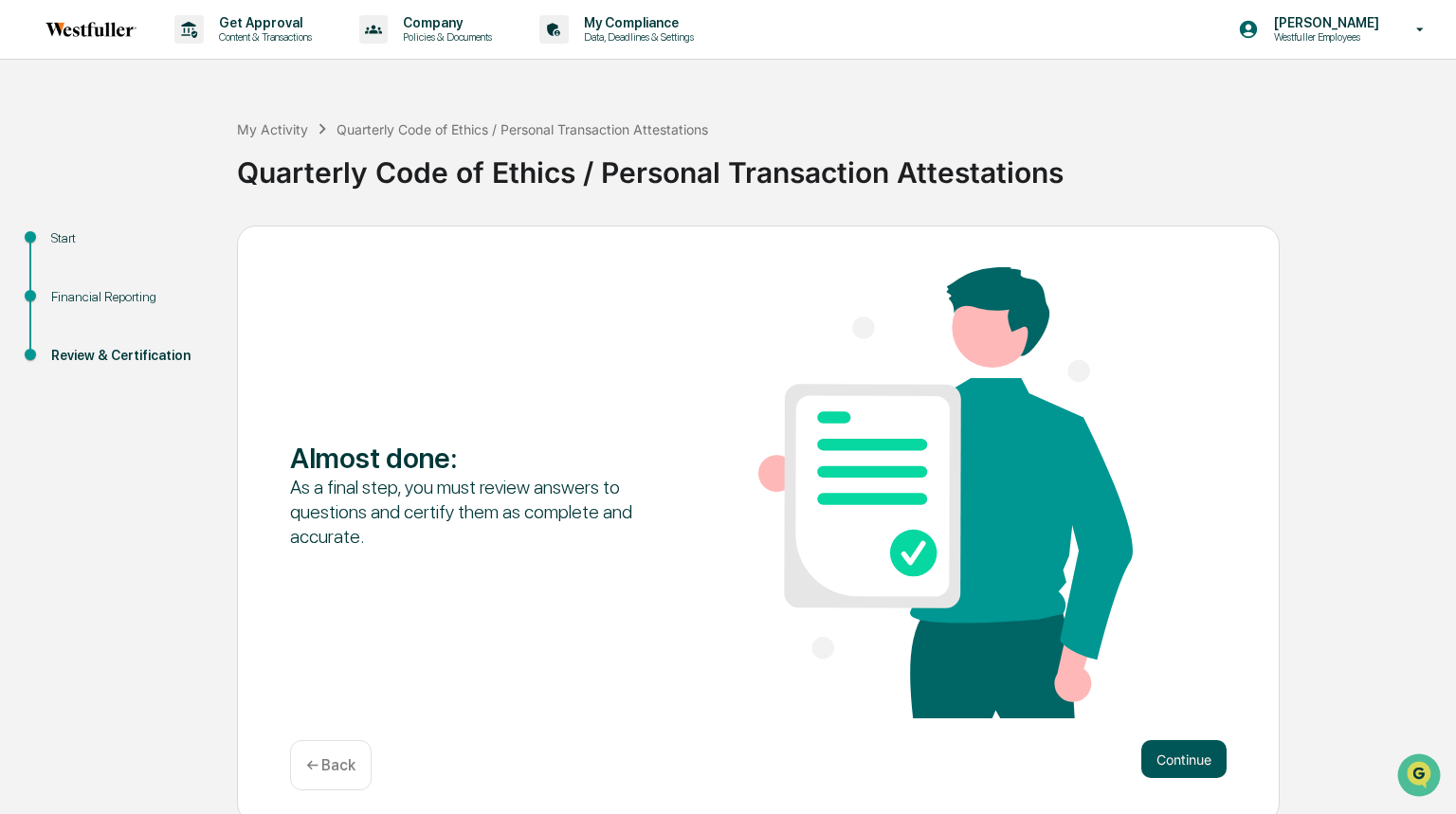
click at [1181, 757] on button "Continue" at bounding box center [1185, 759] width 85 height 38
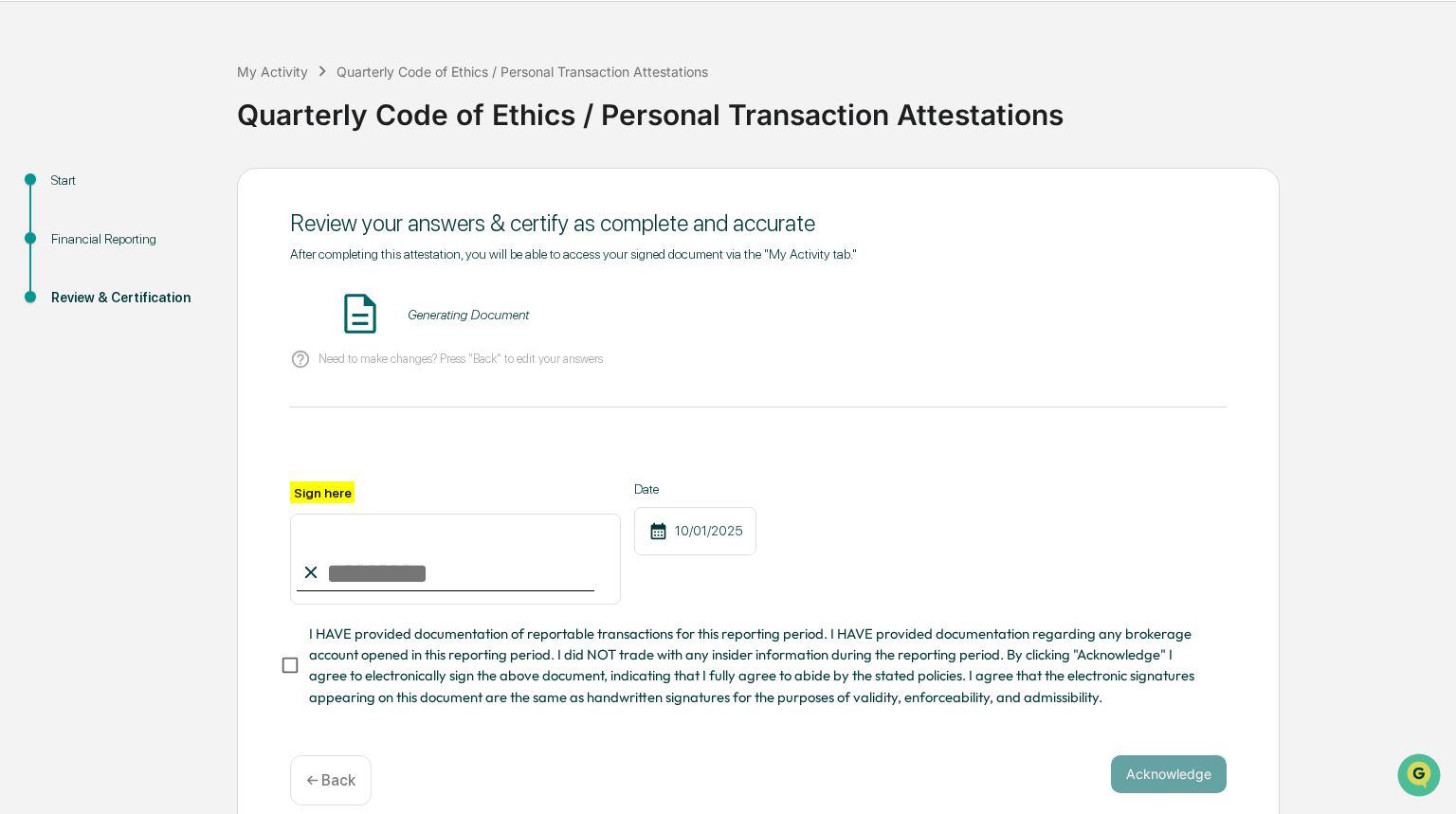
scroll to position [87, 0]
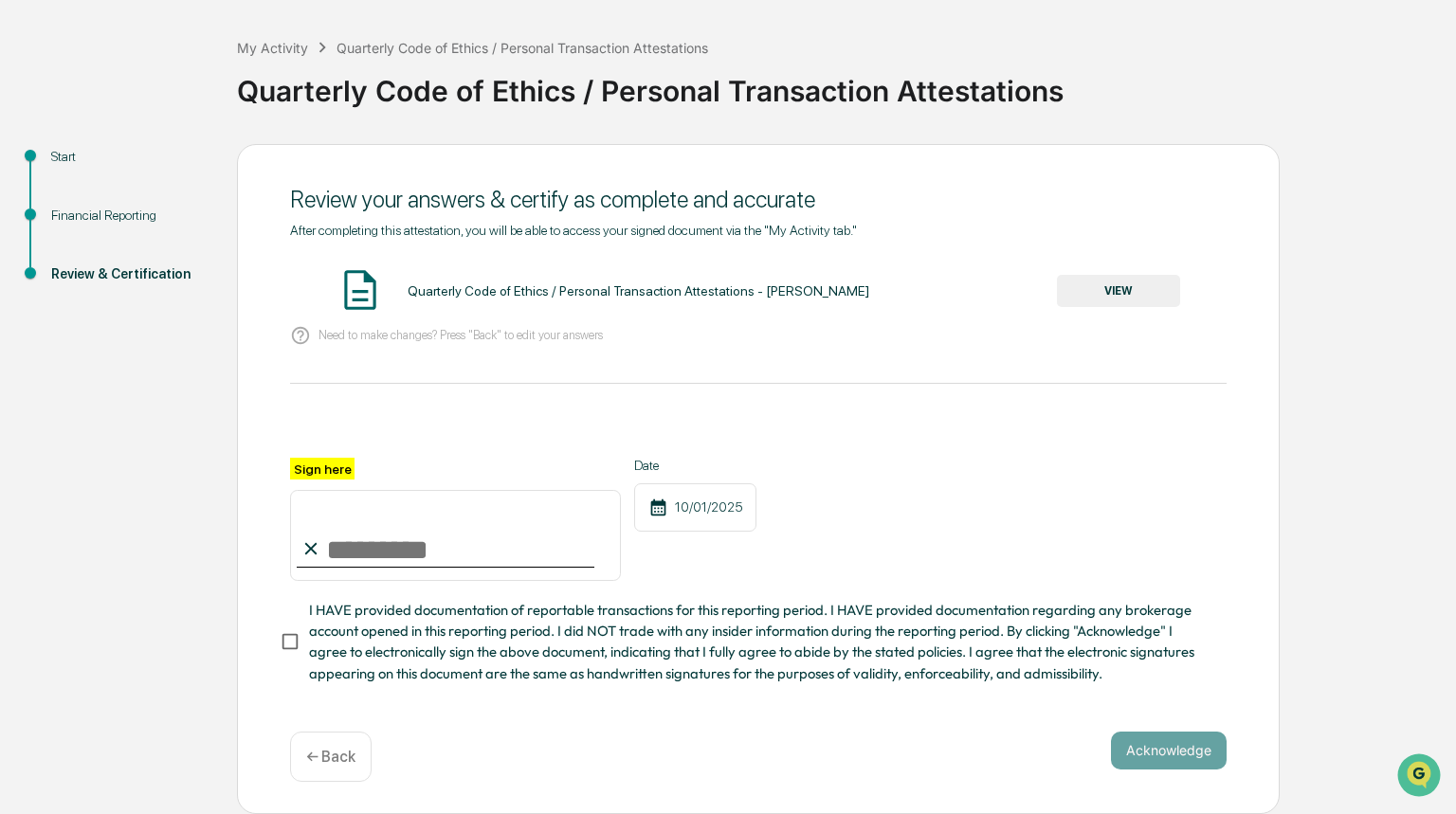
click at [1102, 281] on button "VIEW" at bounding box center [1119, 291] width 123 height 32
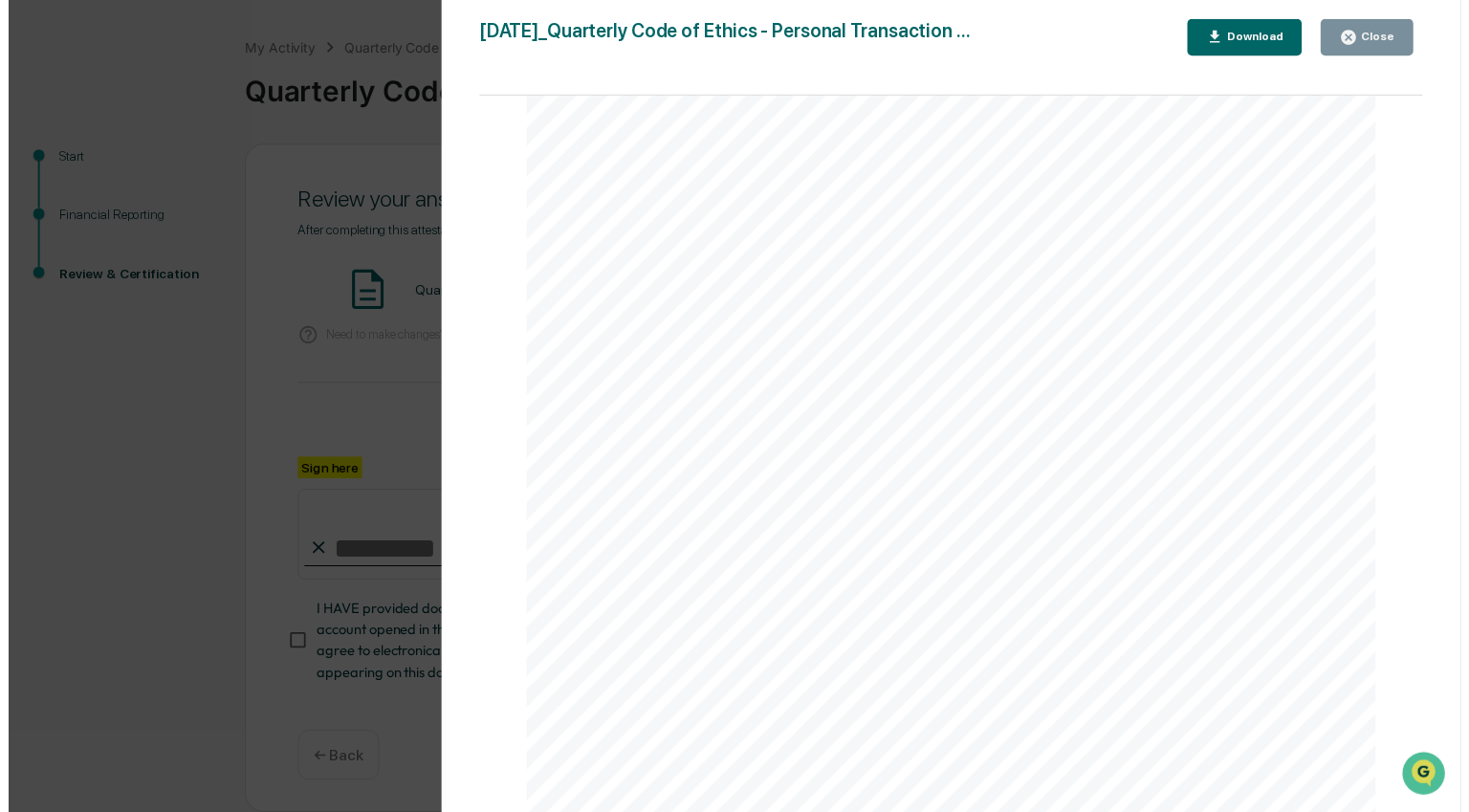
scroll to position [1368, 0]
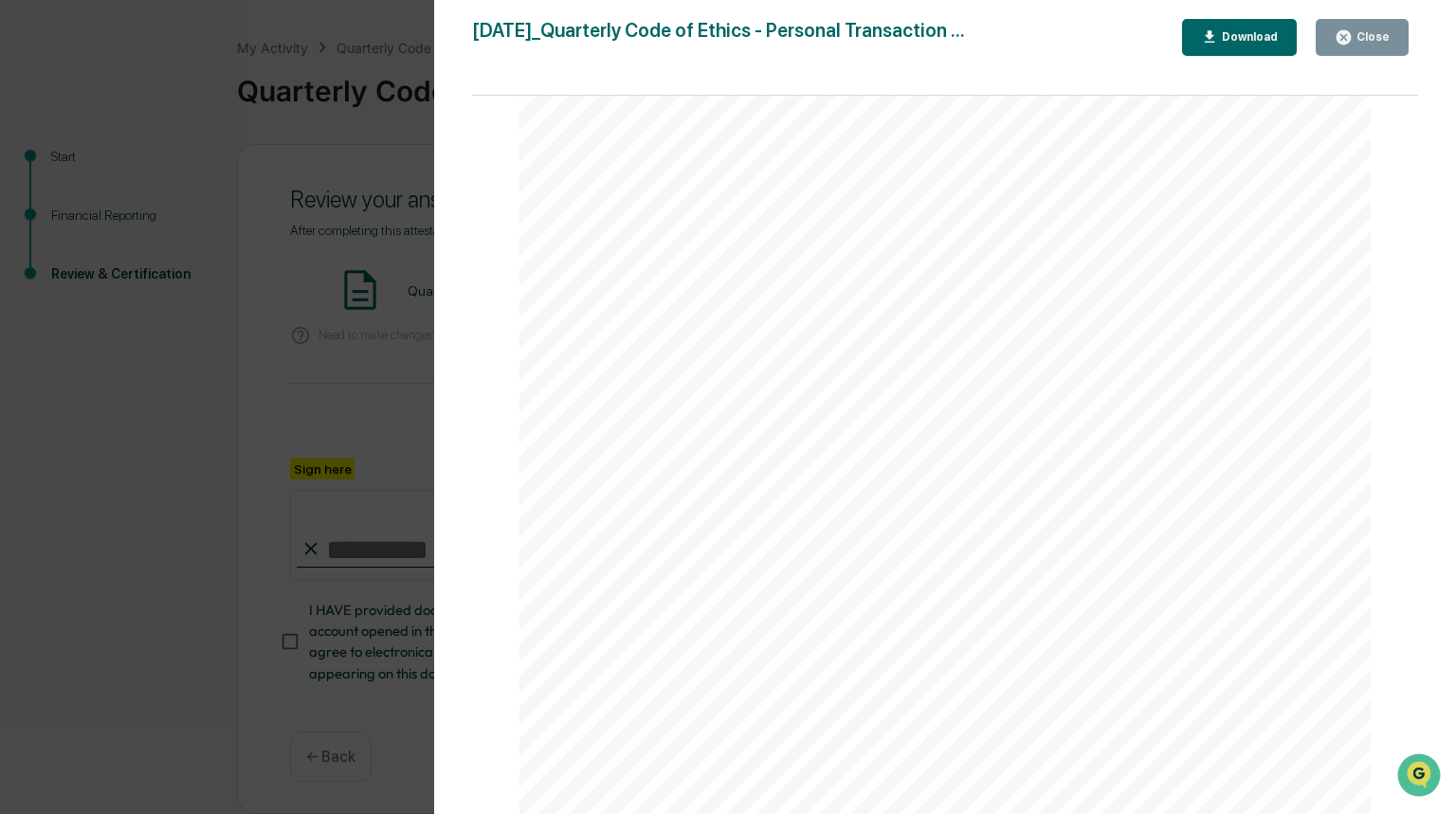
click at [1352, 32] on icon "button" at bounding box center [1344, 37] width 14 height 14
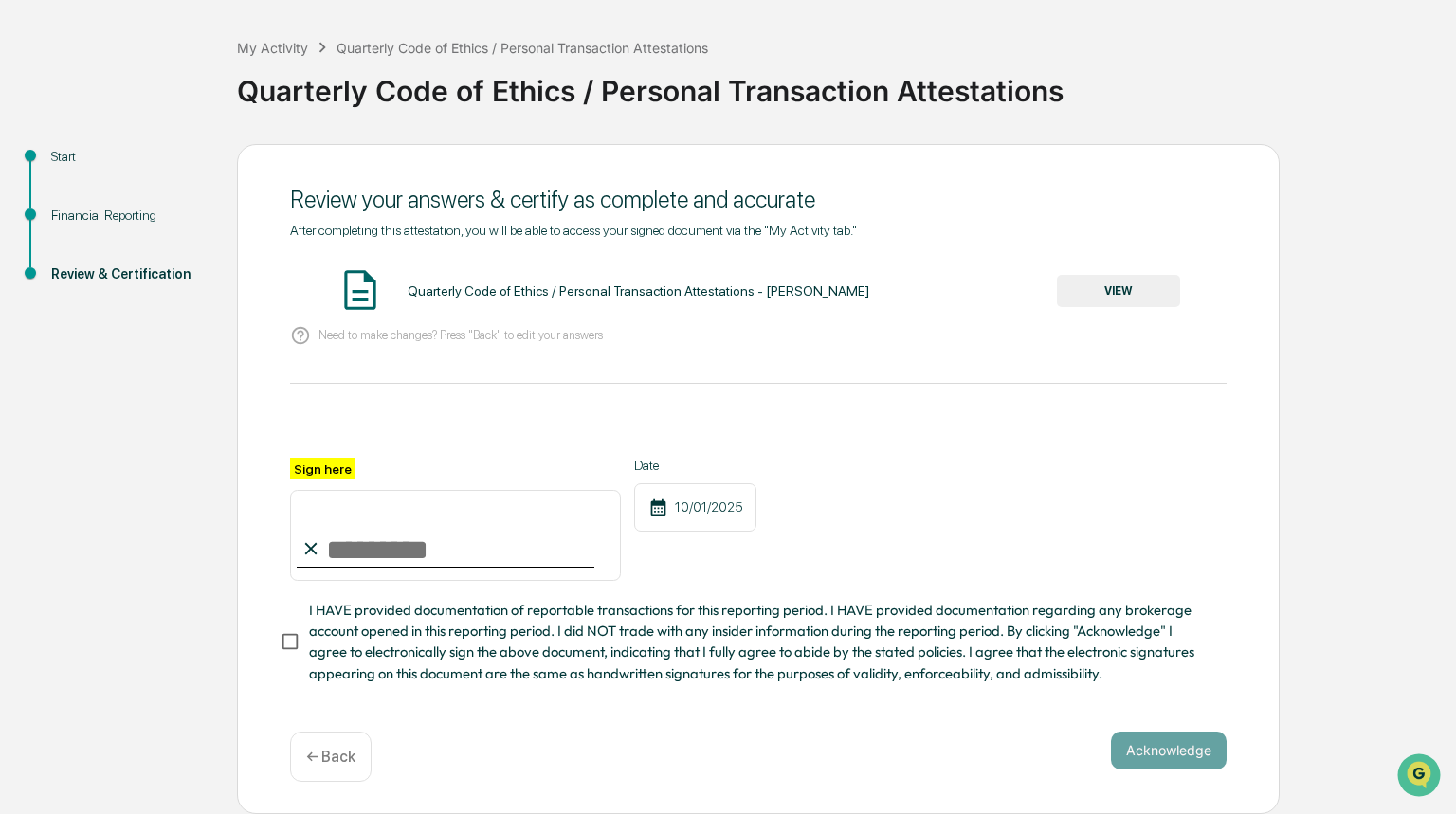
click at [385, 524] on input "Sign here" at bounding box center [456, 535] width 331 height 91
type input "**********"
click at [1188, 749] on button "Acknowledge" at bounding box center [1169, 750] width 116 height 38
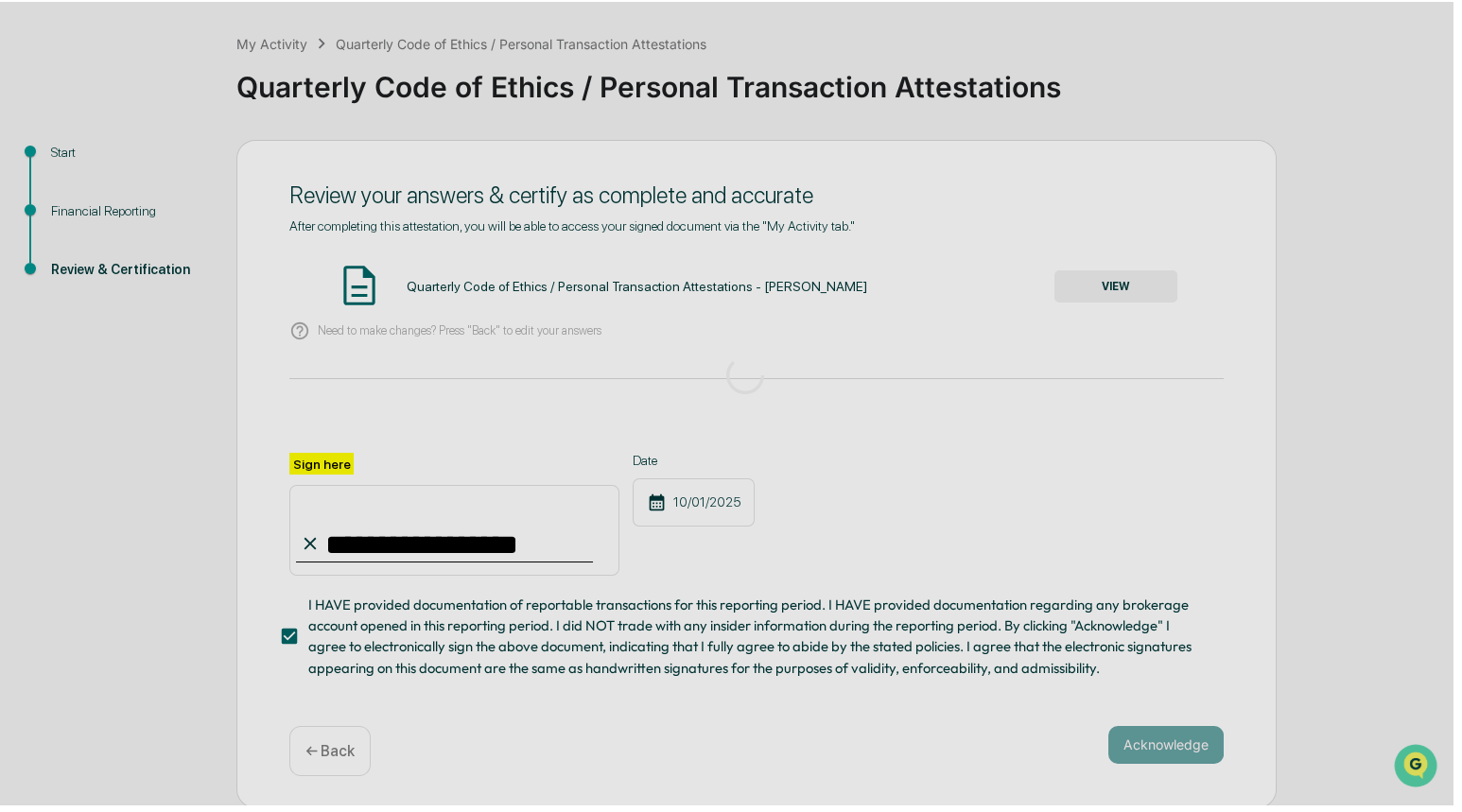
scroll to position [0, 0]
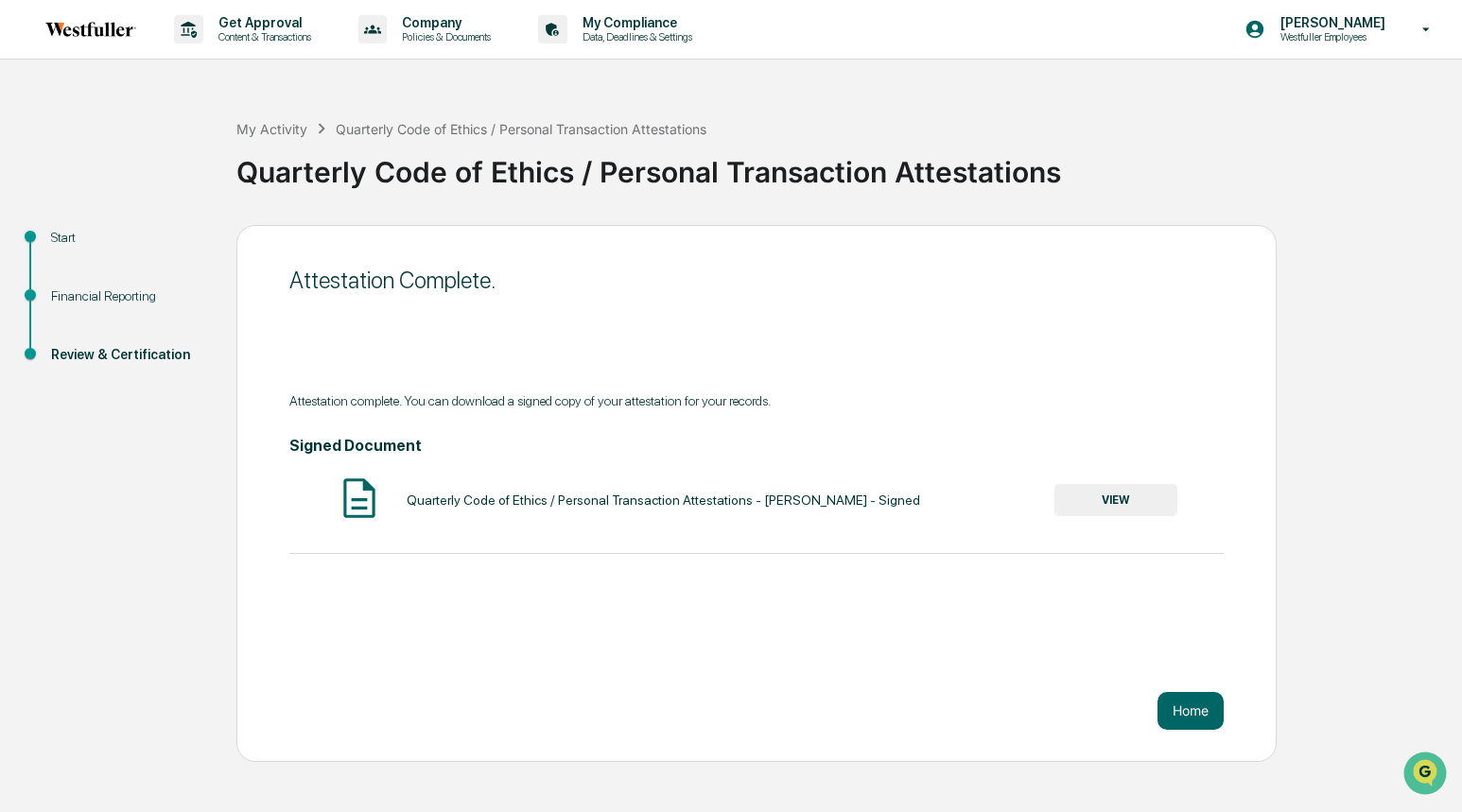
click at [1132, 484] on button "VIEW" at bounding box center [1116, 500] width 123 height 32
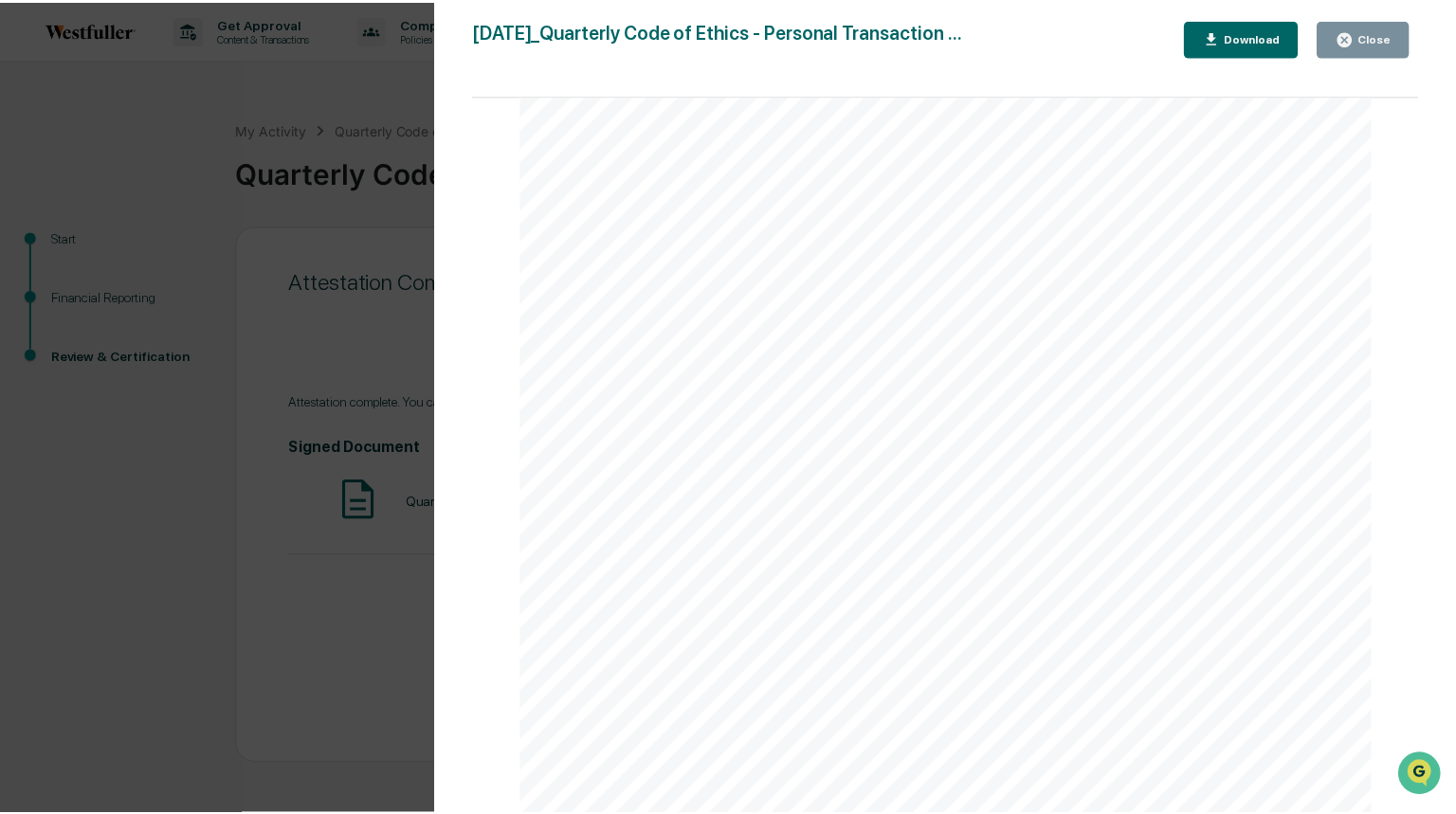
scroll to position [3223, 0]
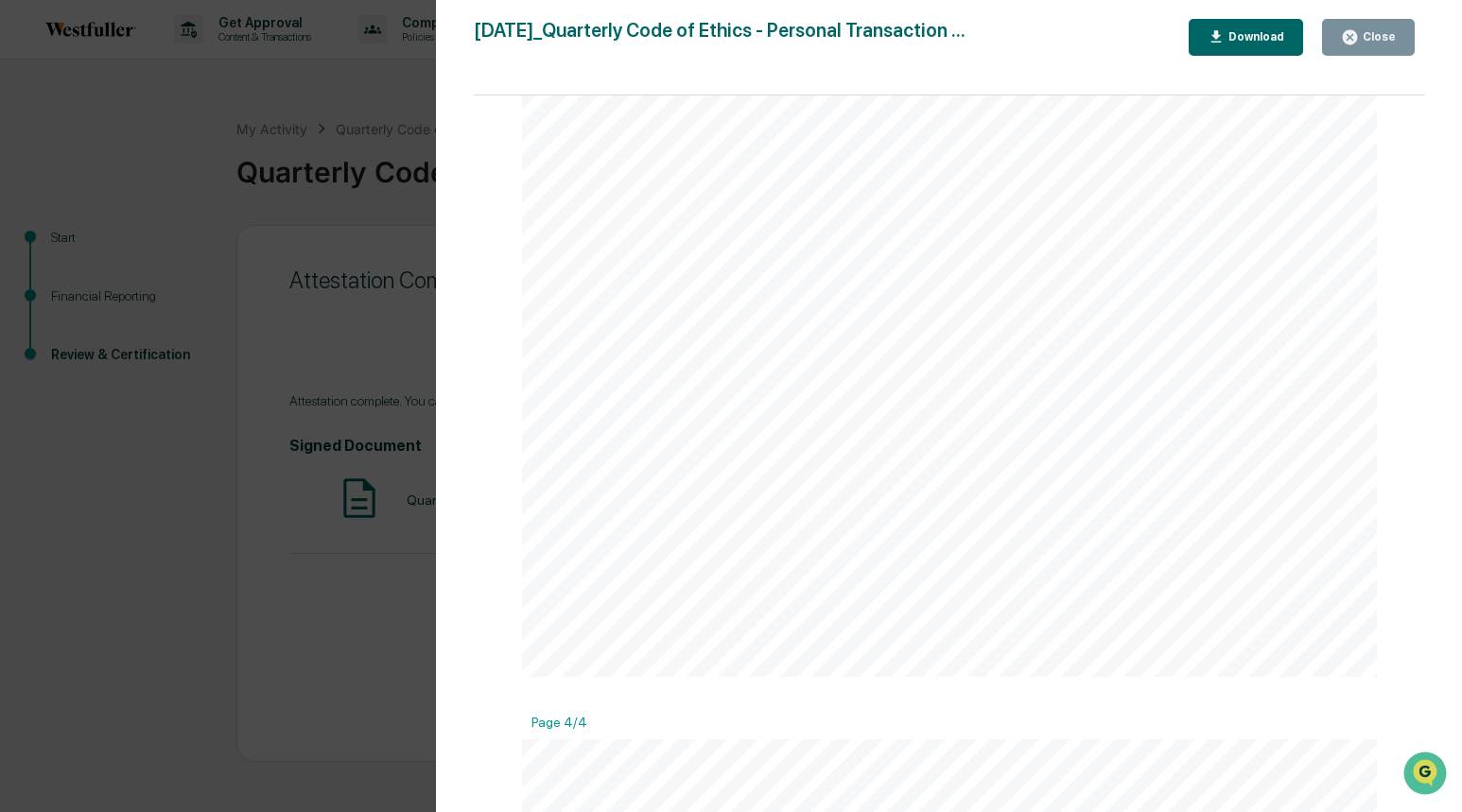
click at [1383, 31] on div "Close" at bounding box center [1378, 37] width 37 height 13
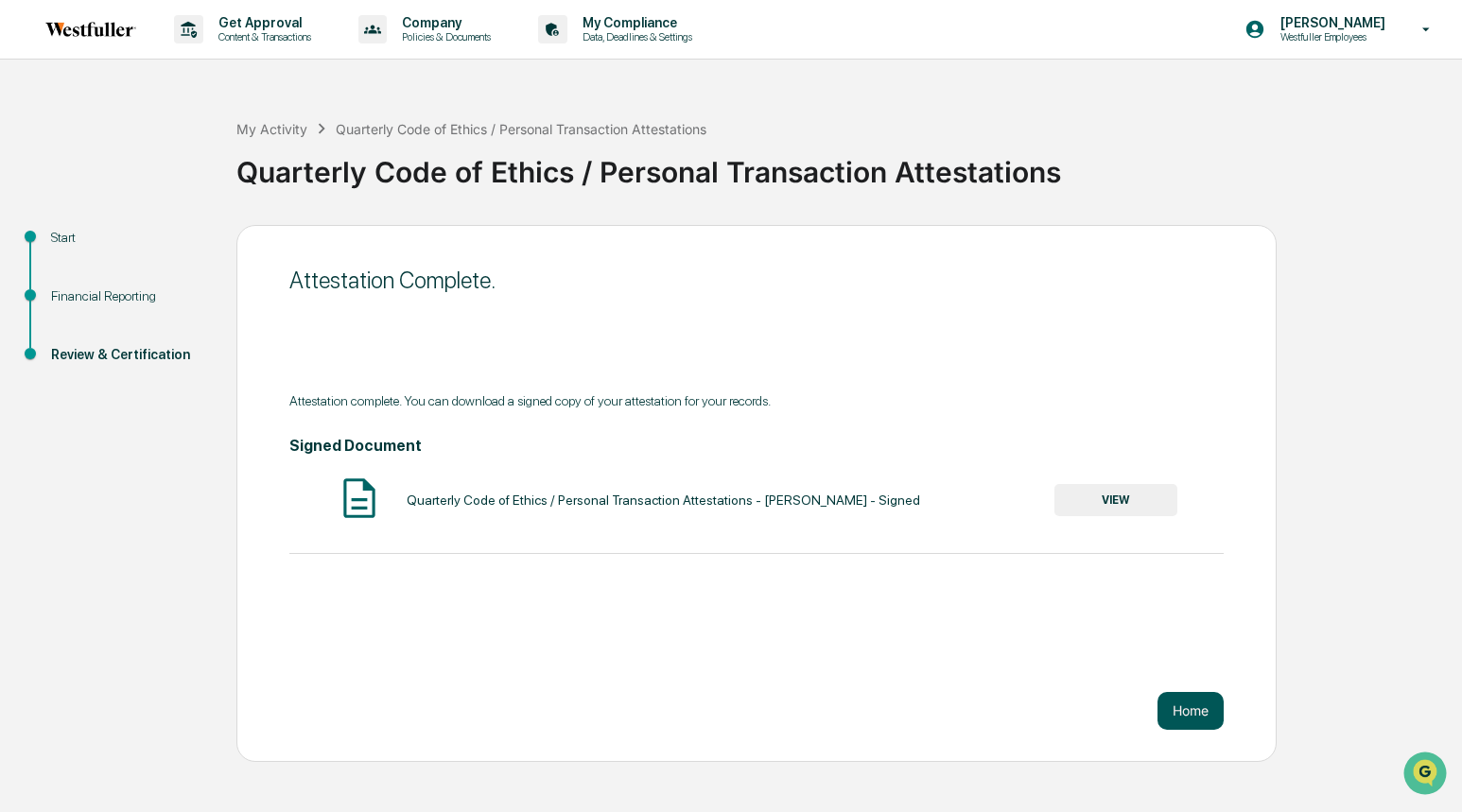
click at [1205, 704] on button "Home" at bounding box center [1191, 711] width 66 height 38
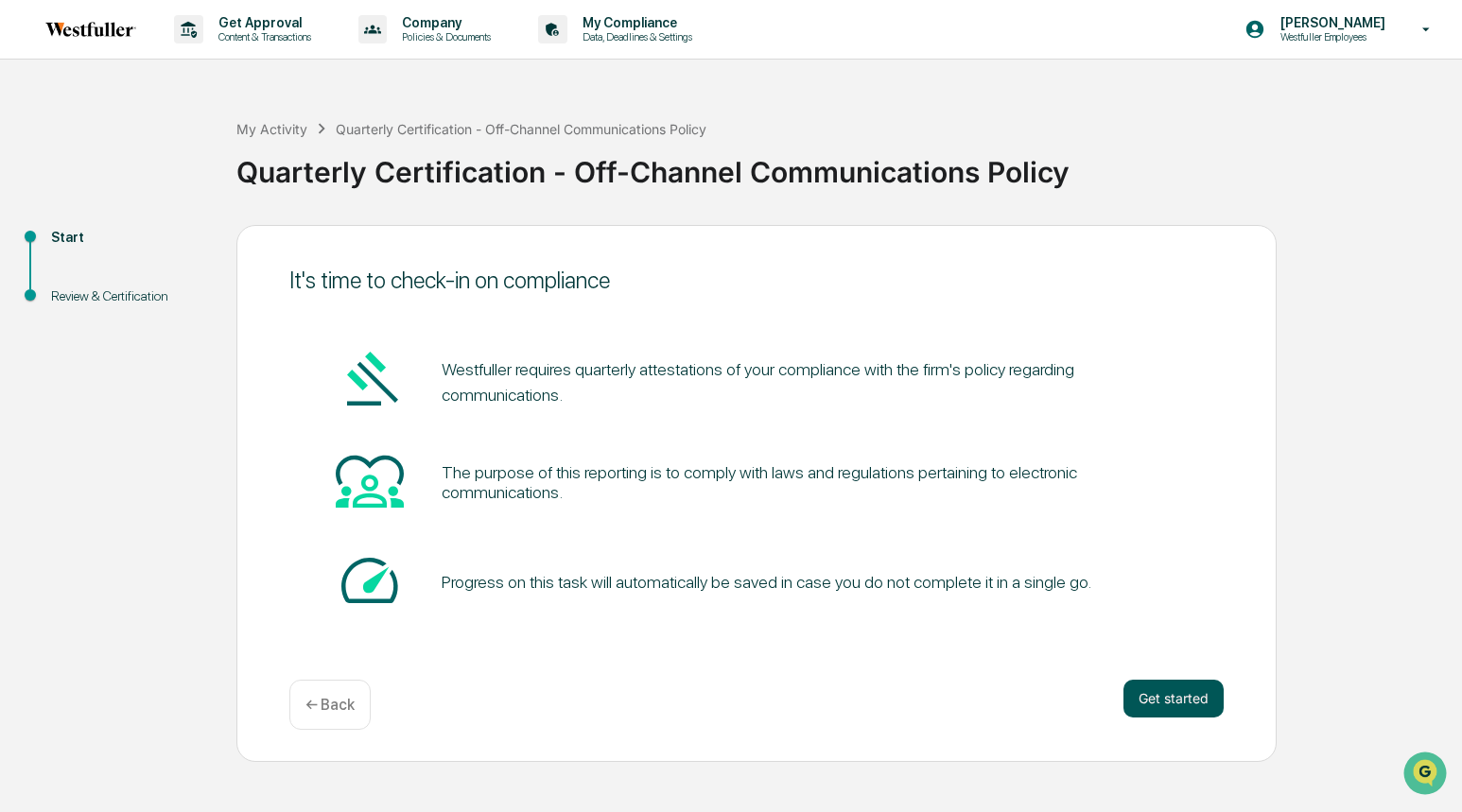
click at [1161, 695] on button "Get started" at bounding box center [1174, 698] width 100 height 38
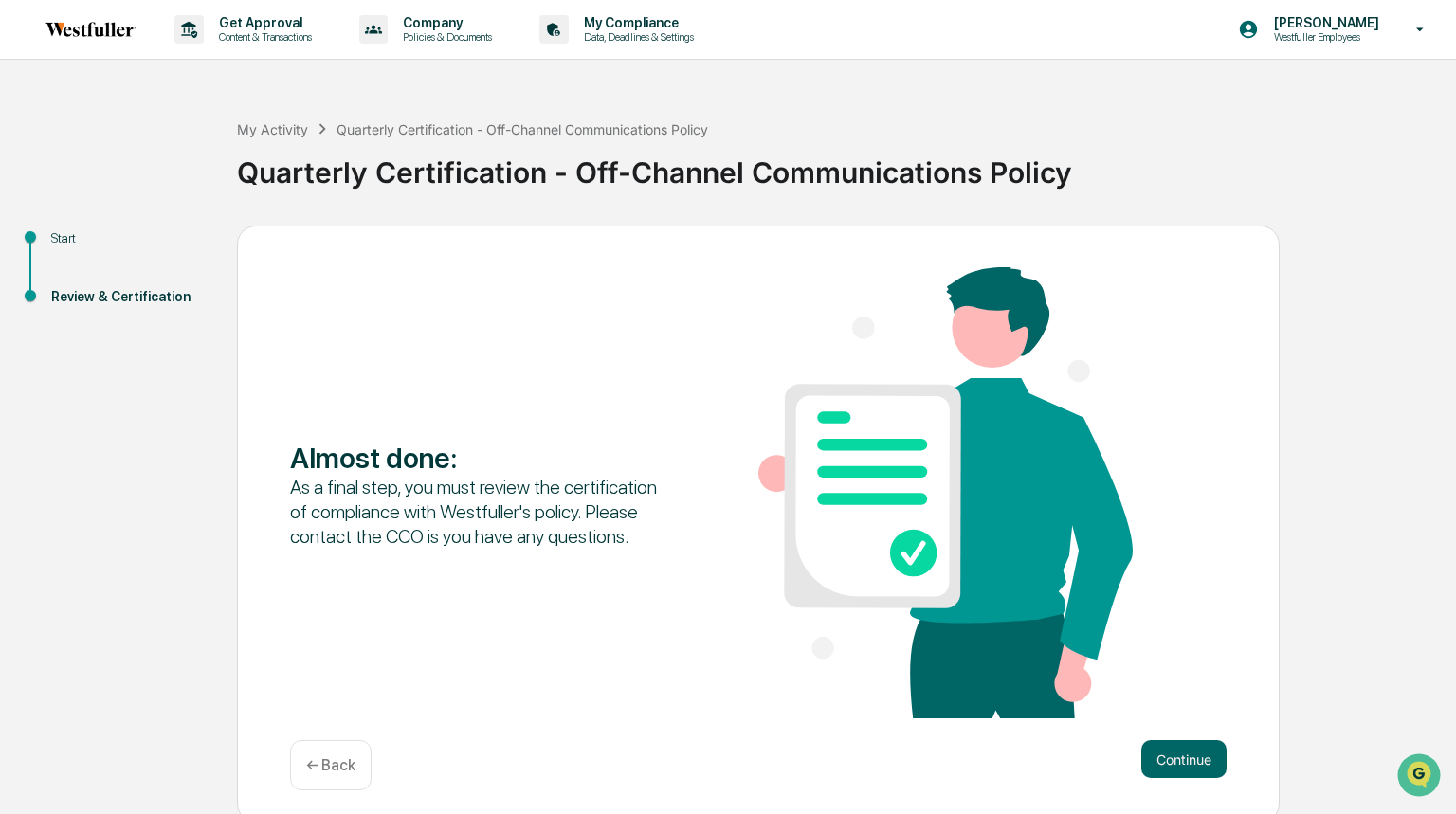
scroll to position [9, 0]
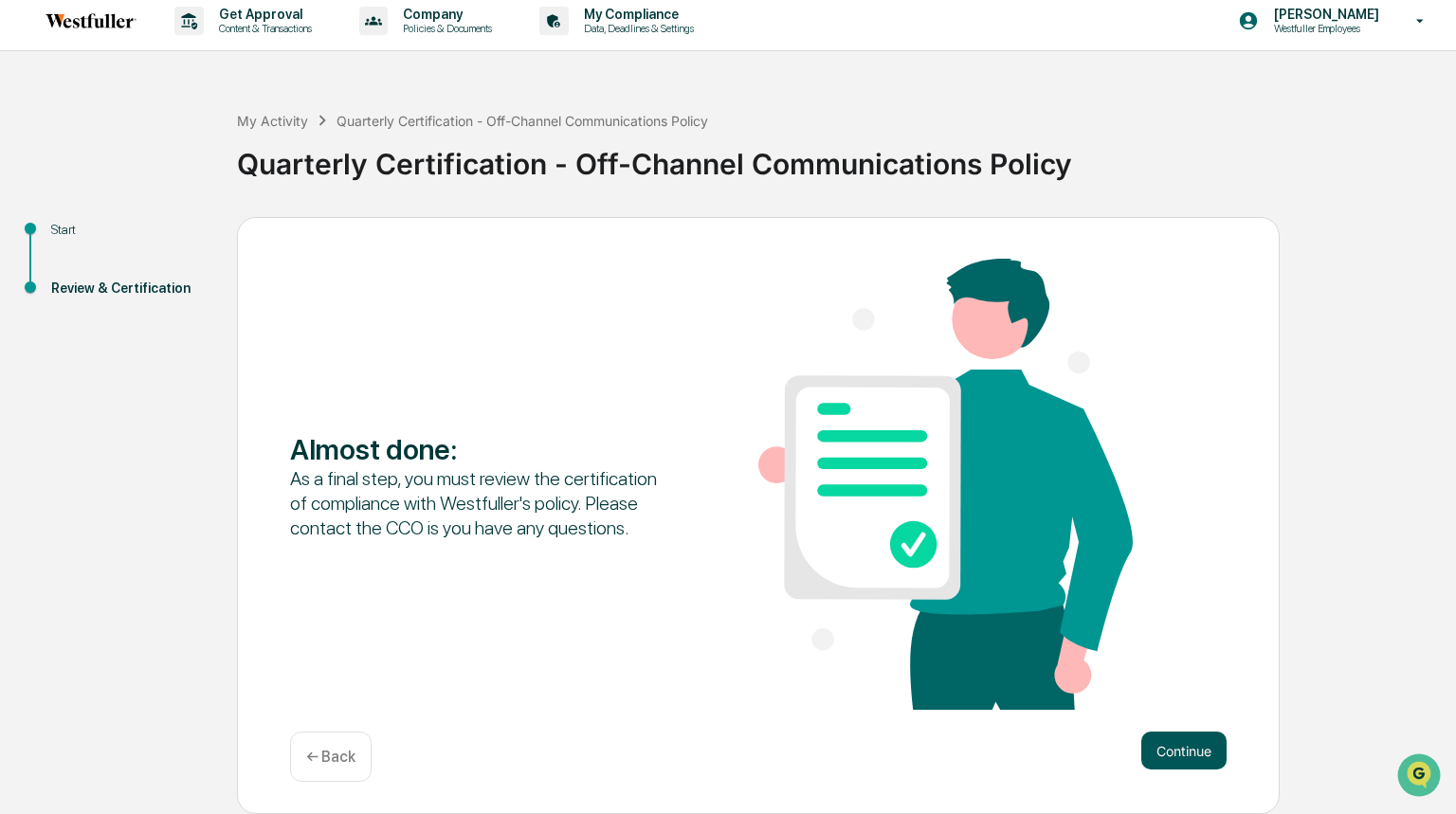
click at [1186, 749] on button "Continue" at bounding box center [1185, 750] width 85 height 38
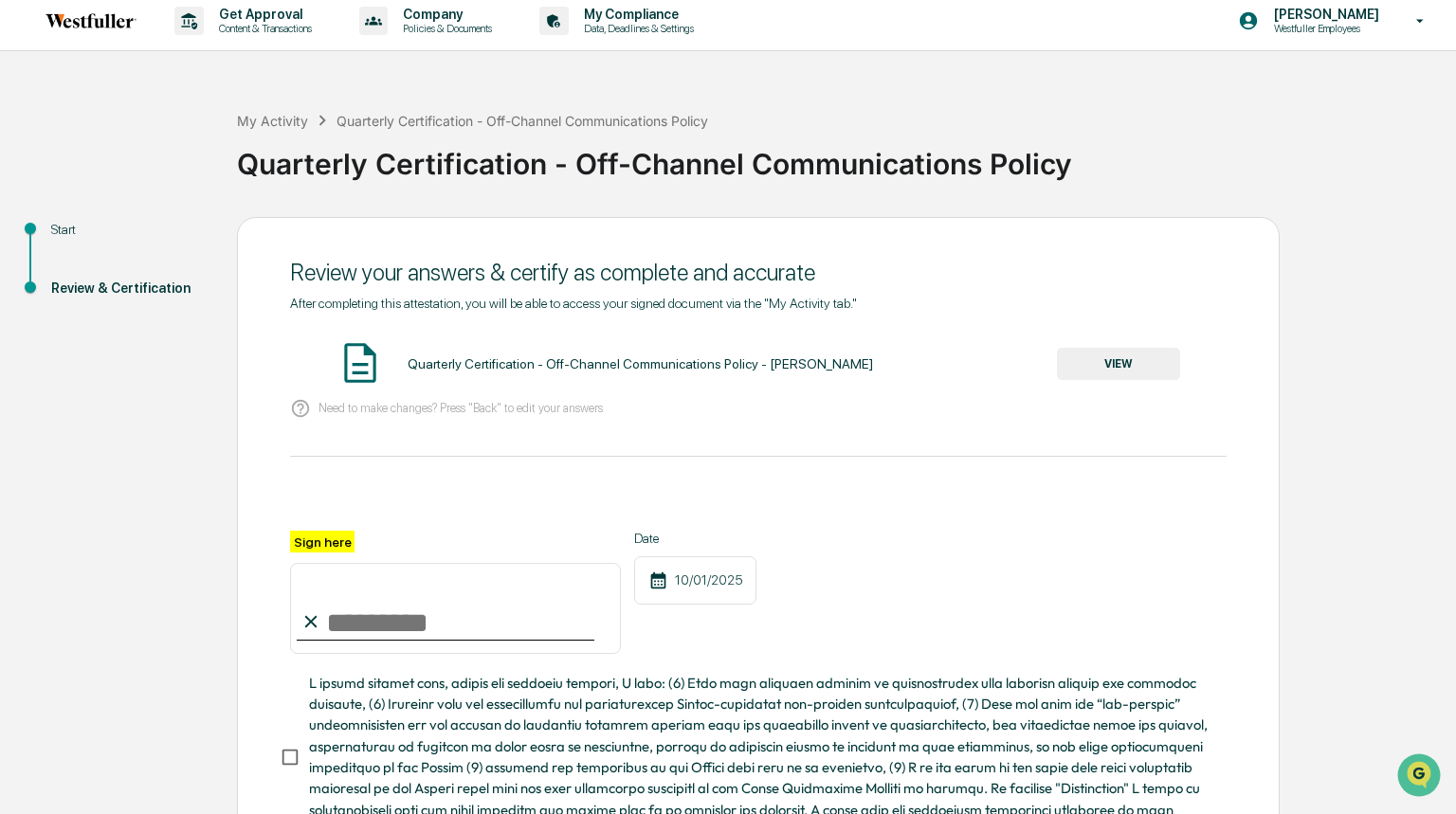
click at [1125, 355] on button "VIEW" at bounding box center [1119, 364] width 123 height 32
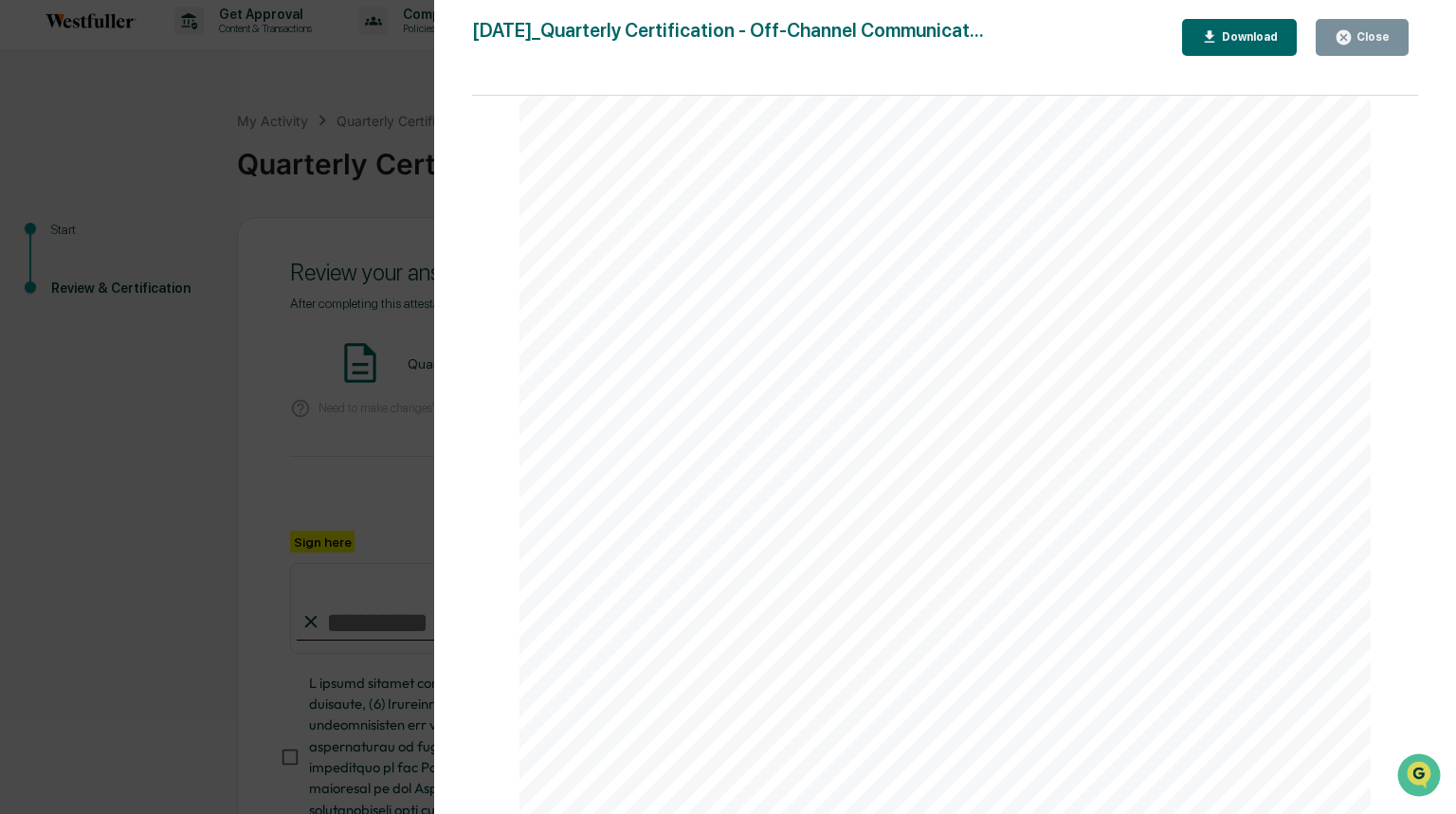
scroll to position [528, 0]
drag, startPoint x: 132, startPoint y: 521, endPoint x: 164, endPoint y: 509, distance: 34.2
click at [131, 521] on div "Version History [DATE] 01:22 PM [PERSON_NAME] [DATE]_Quarterly Certification - …" at bounding box center [728, 407] width 1456 height 814
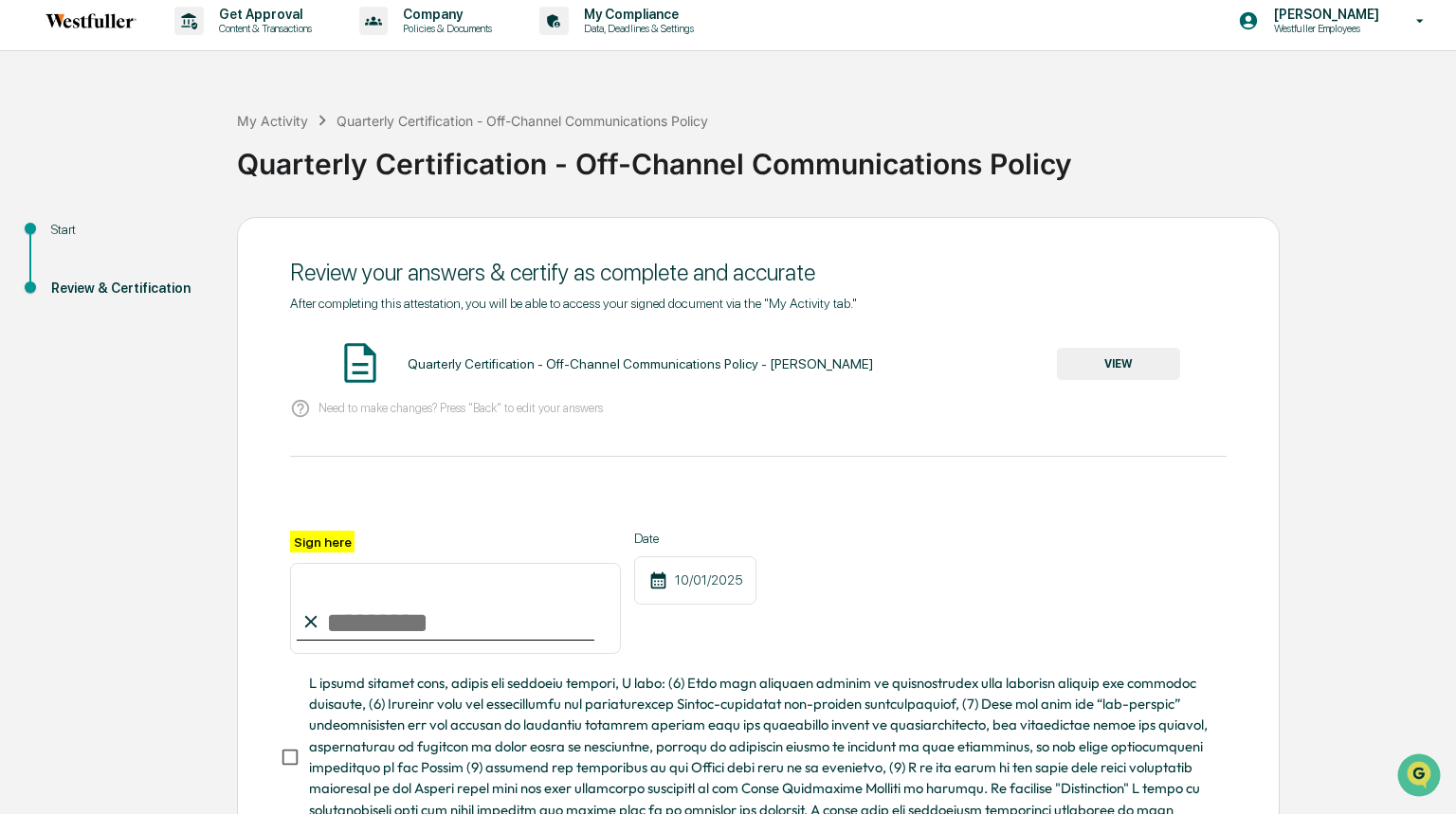
click at [395, 615] on input "Sign here" at bounding box center [456, 608] width 331 height 91
type input "**********"
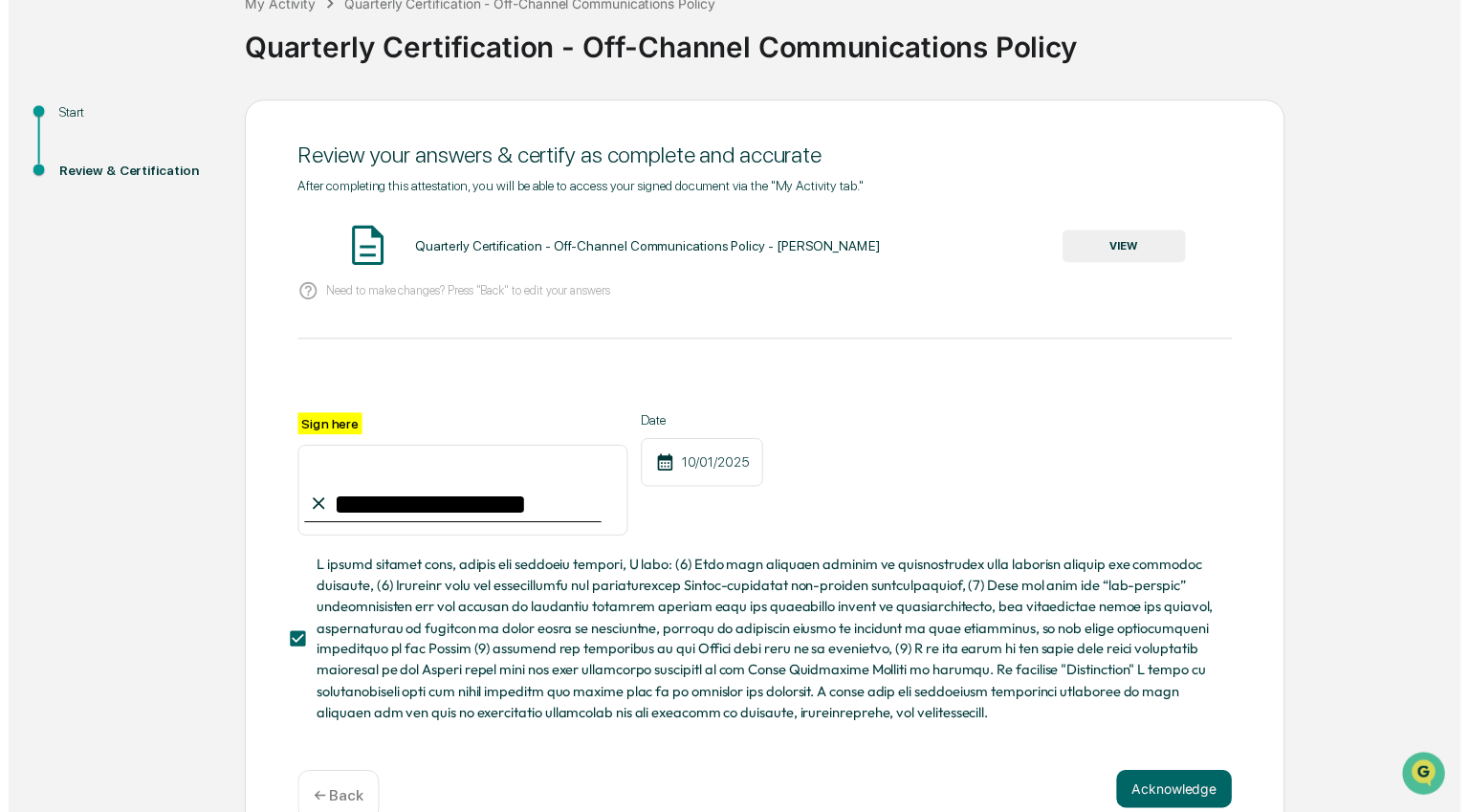
scroll to position [173, 0]
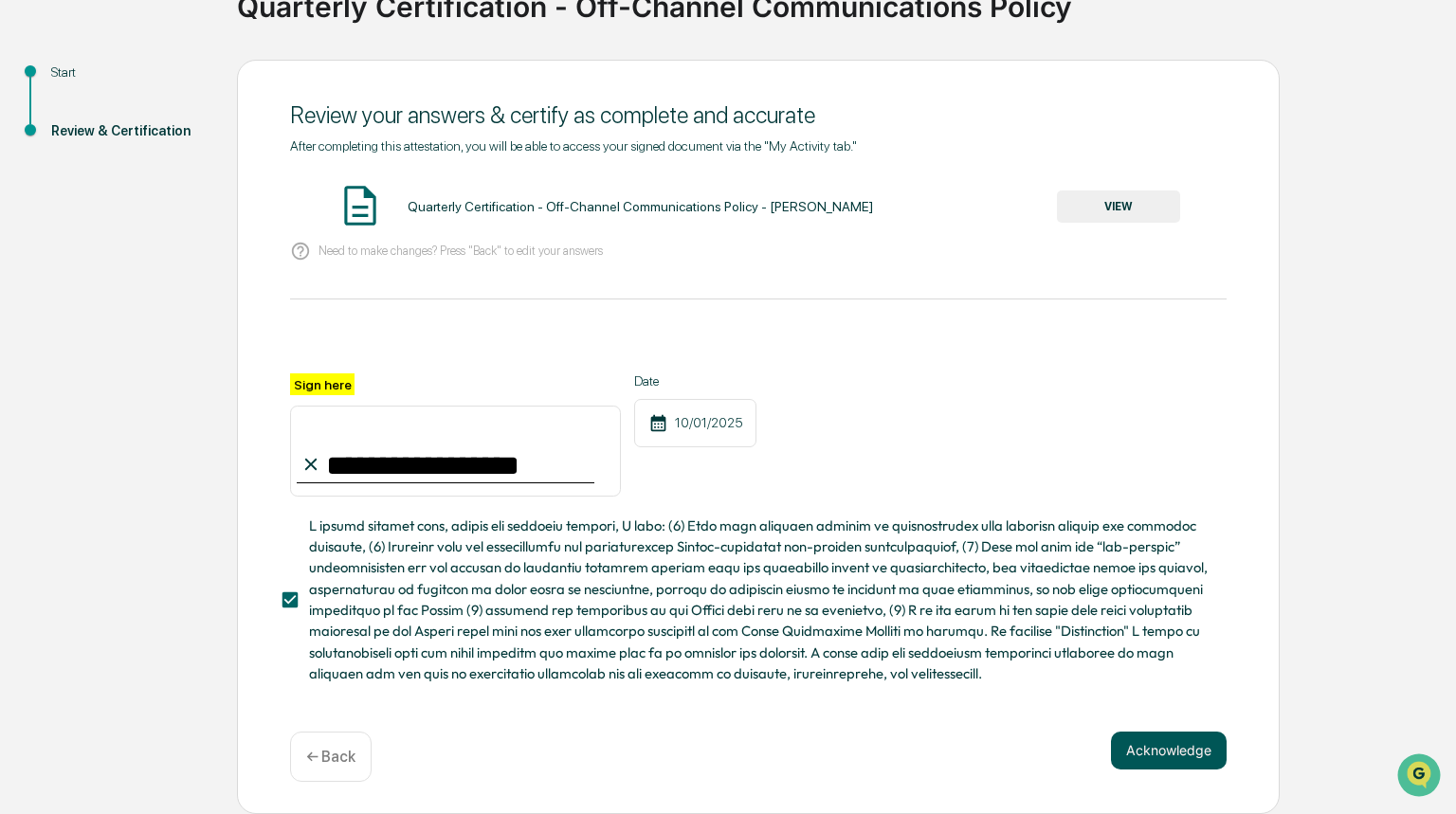
click at [1188, 750] on button "Acknowledge" at bounding box center [1169, 750] width 116 height 38
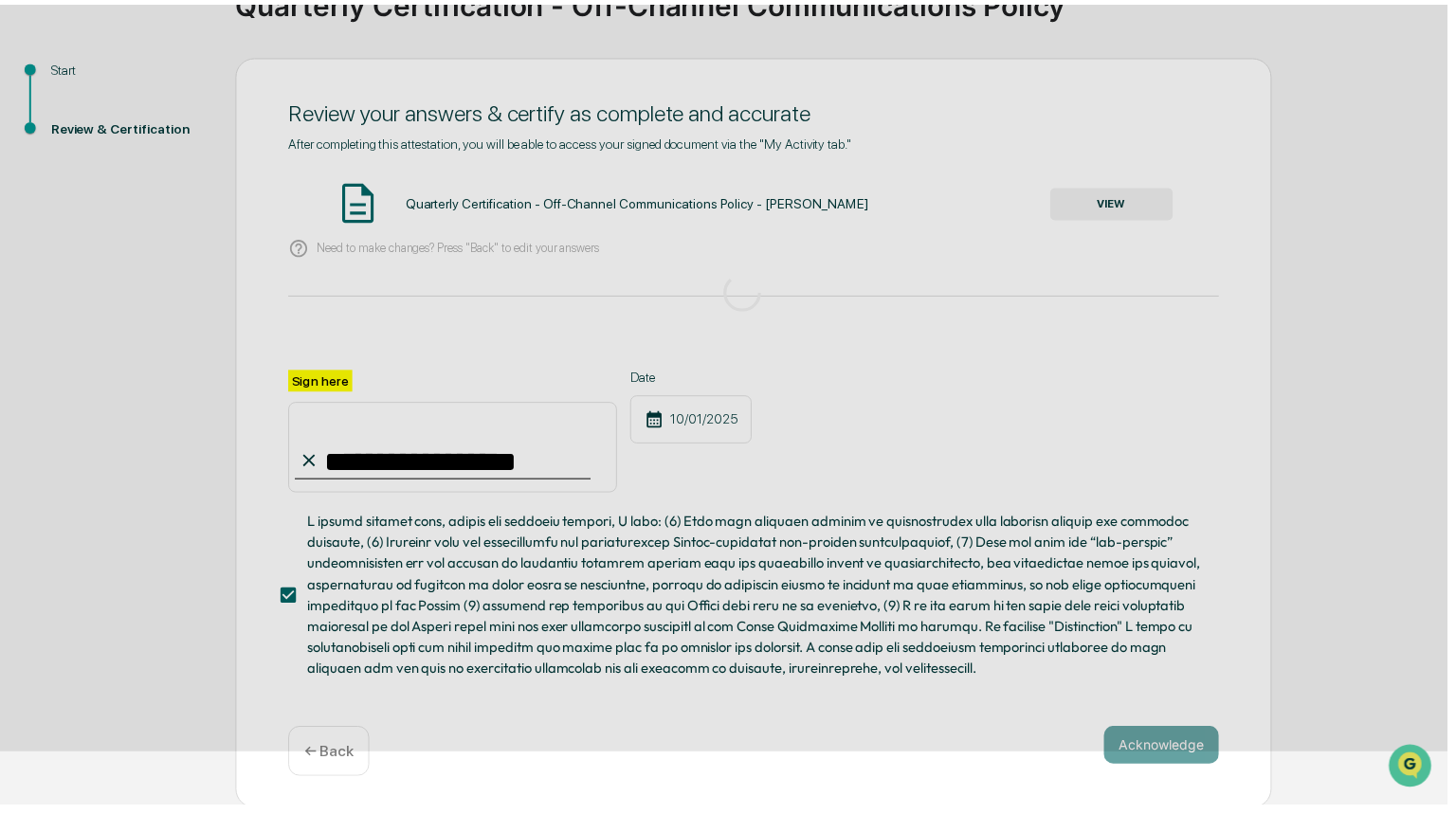
scroll to position [0, 0]
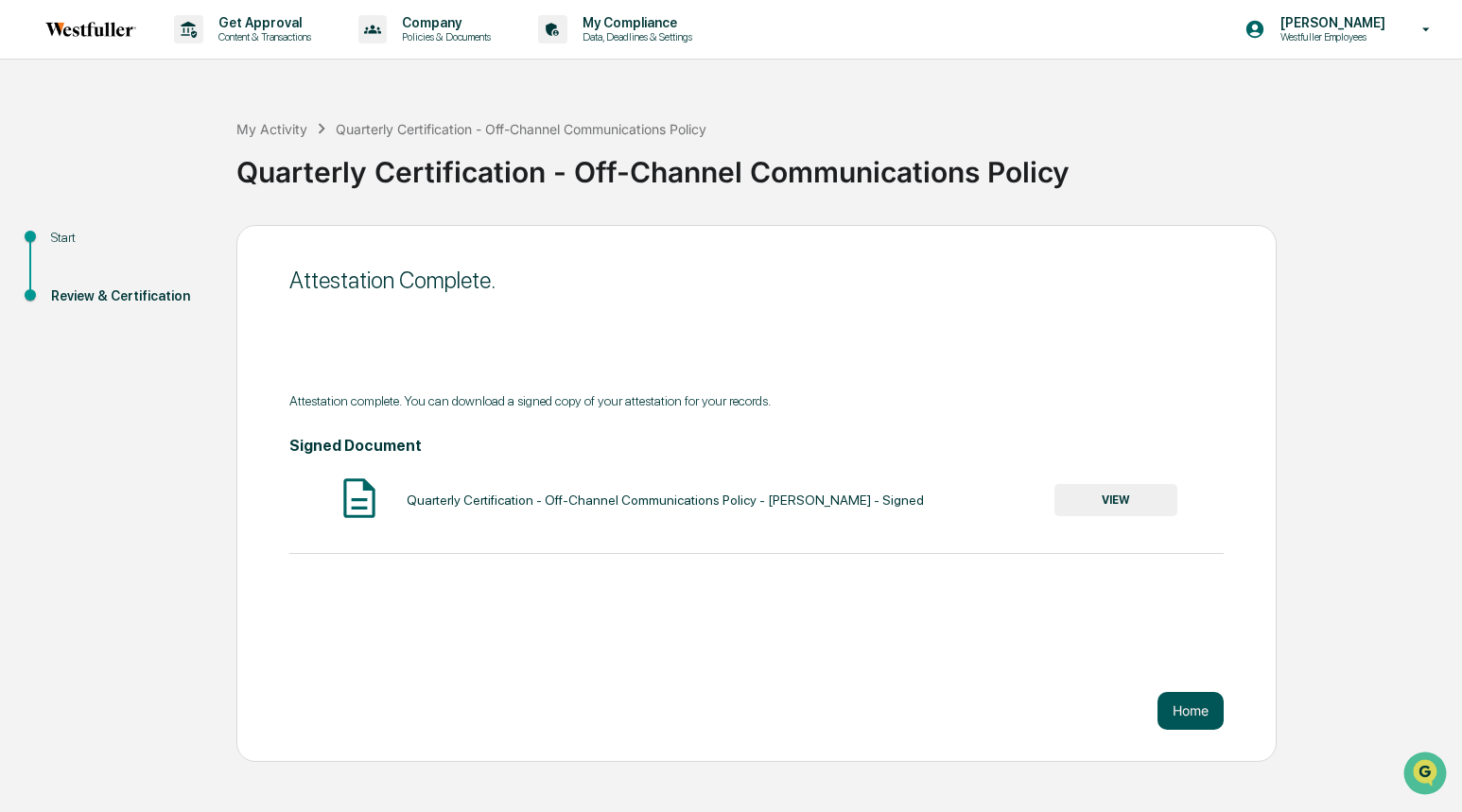
click at [1205, 715] on button "Home" at bounding box center [1191, 711] width 66 height 38
